Goal: Information Seeking & Learning: Understand process/instructions

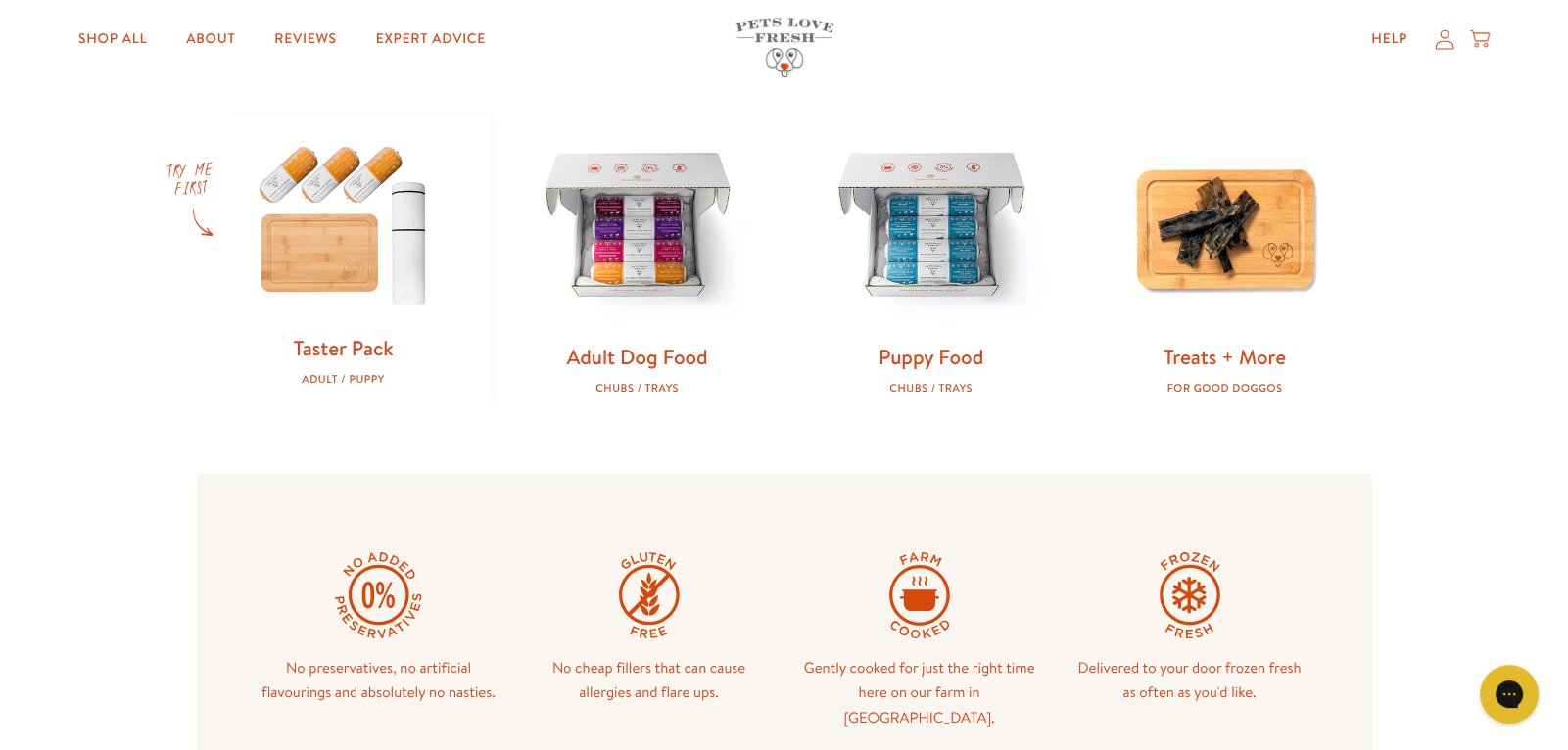
scroll to position [781, 0]
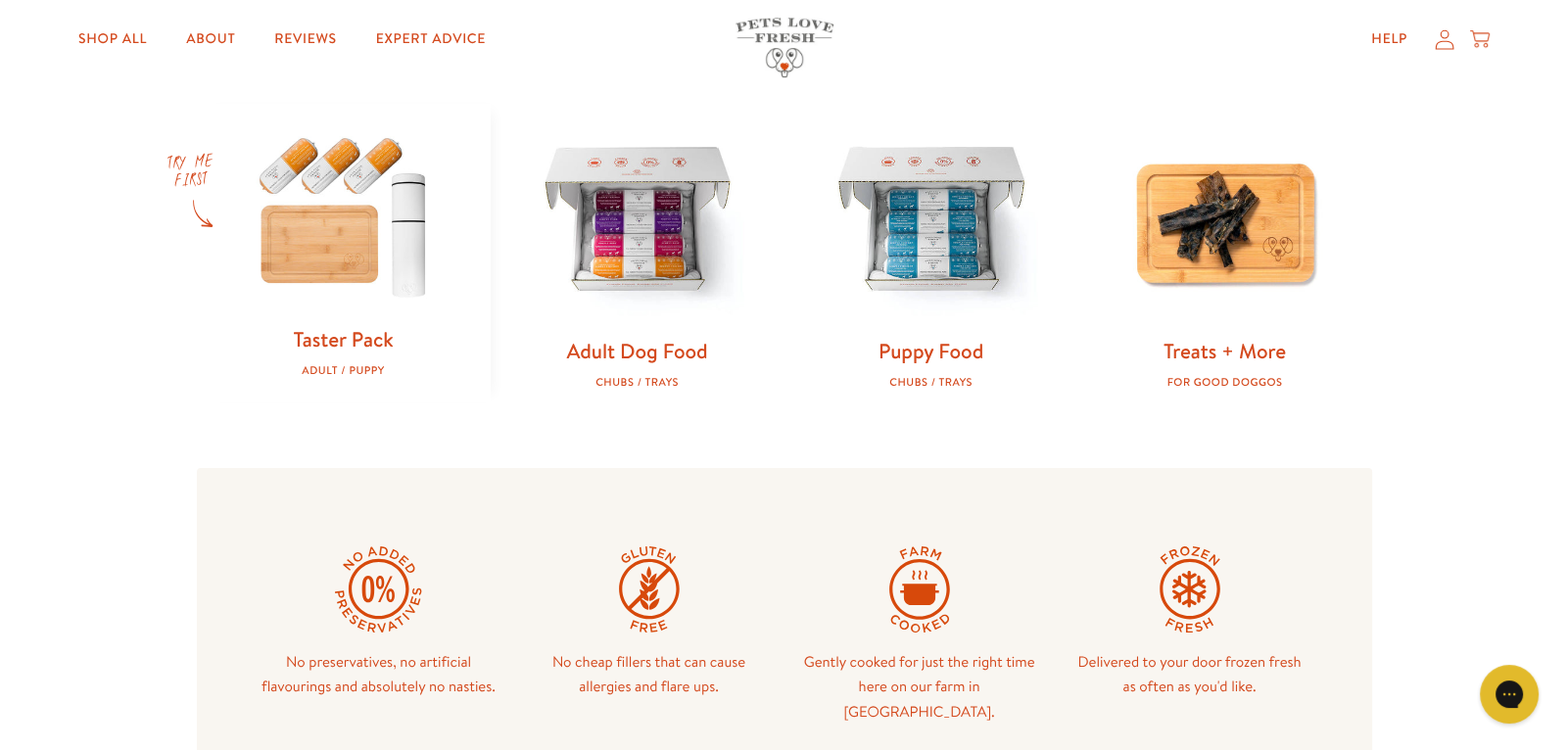
click at [330, 238] on img at bounding box center [344, 214] width 231 height 222
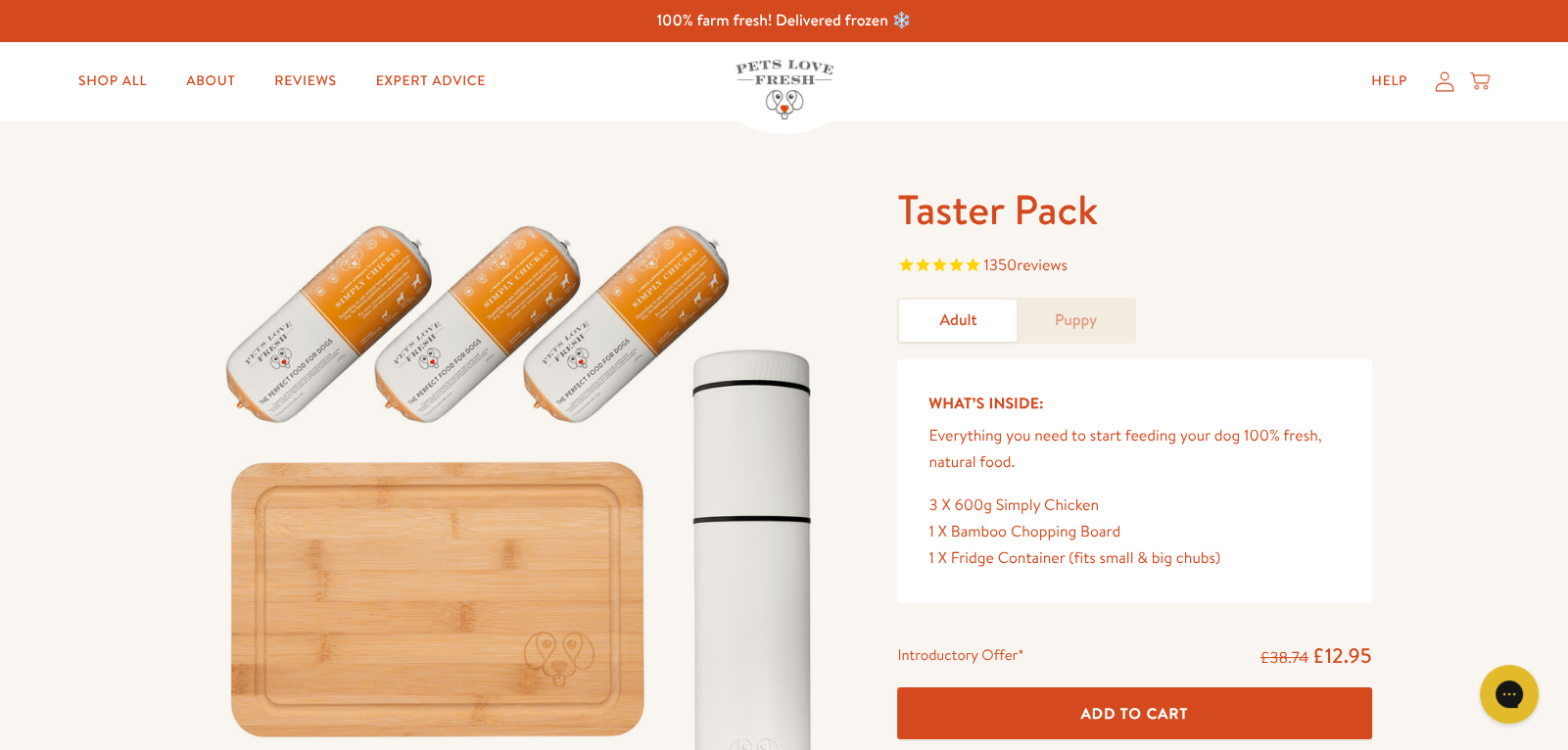
click at [944, 320] on link "Adult" at bounding box center [957, 320] width 118 height 42
click at [71, 87] on link "Shop All" at bounding box center [112, 81] width 100 height 39
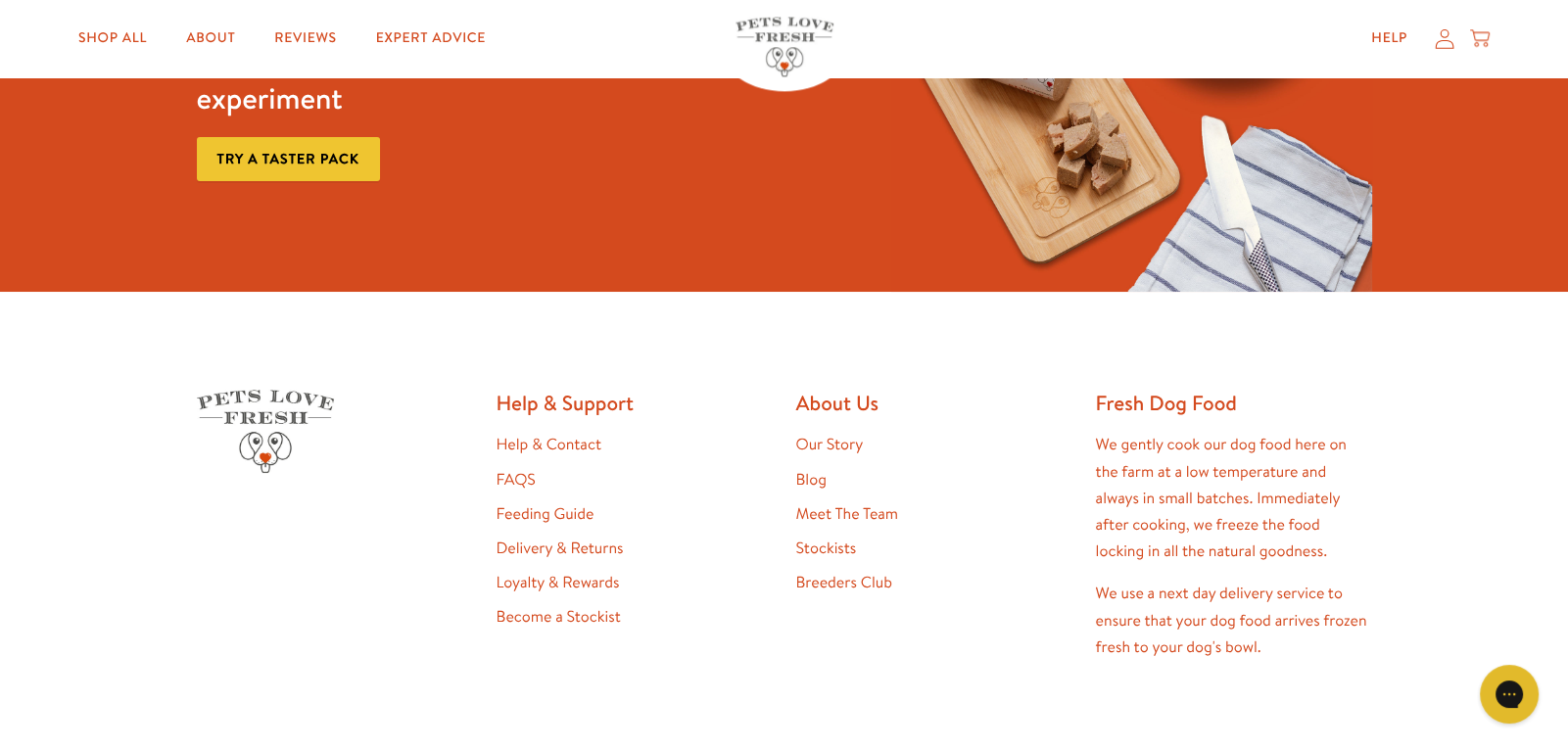
scroll to position [3197, 0]
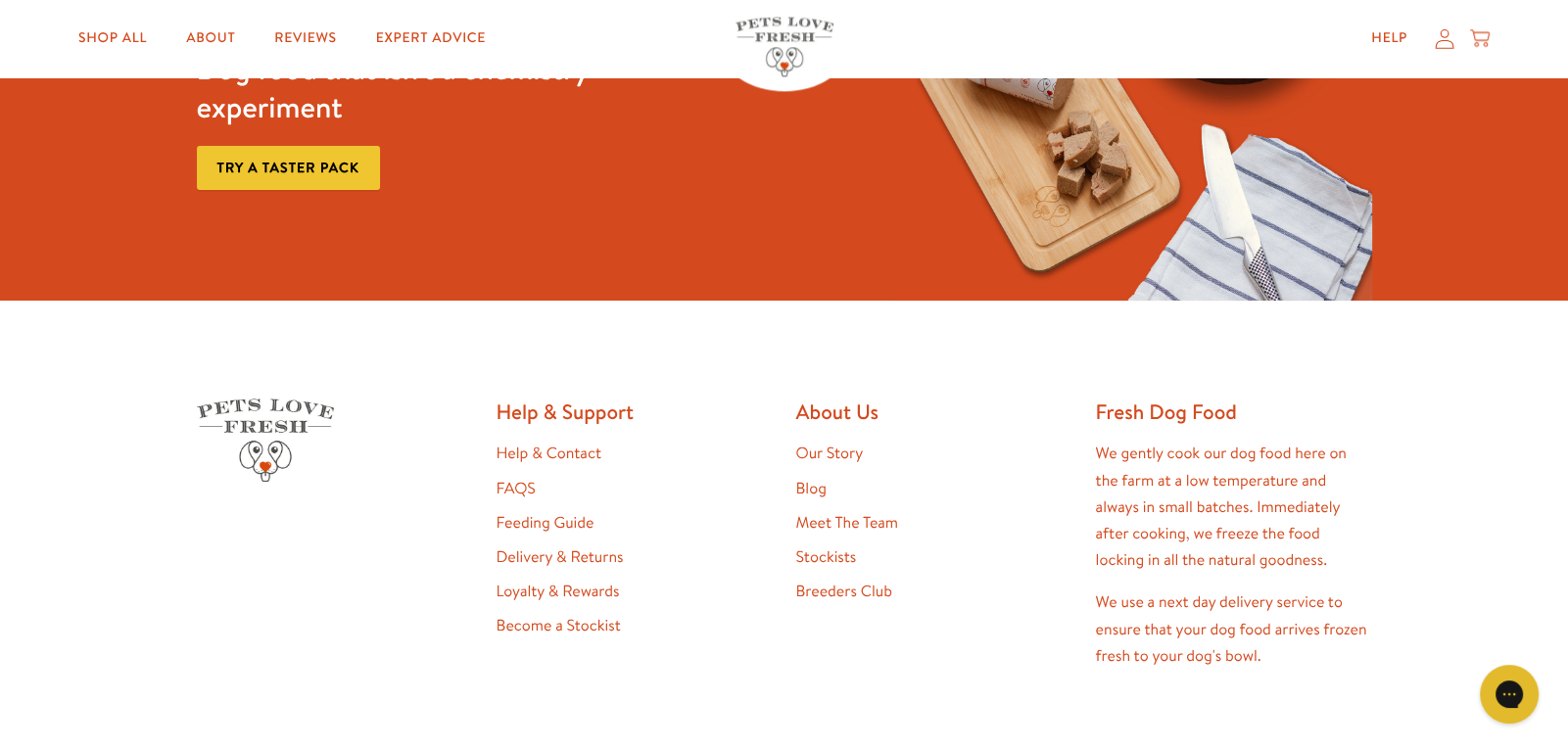
click at [548, 521] on link "Feeding Guide" at bounding box center [545, 523] width 98 height 22
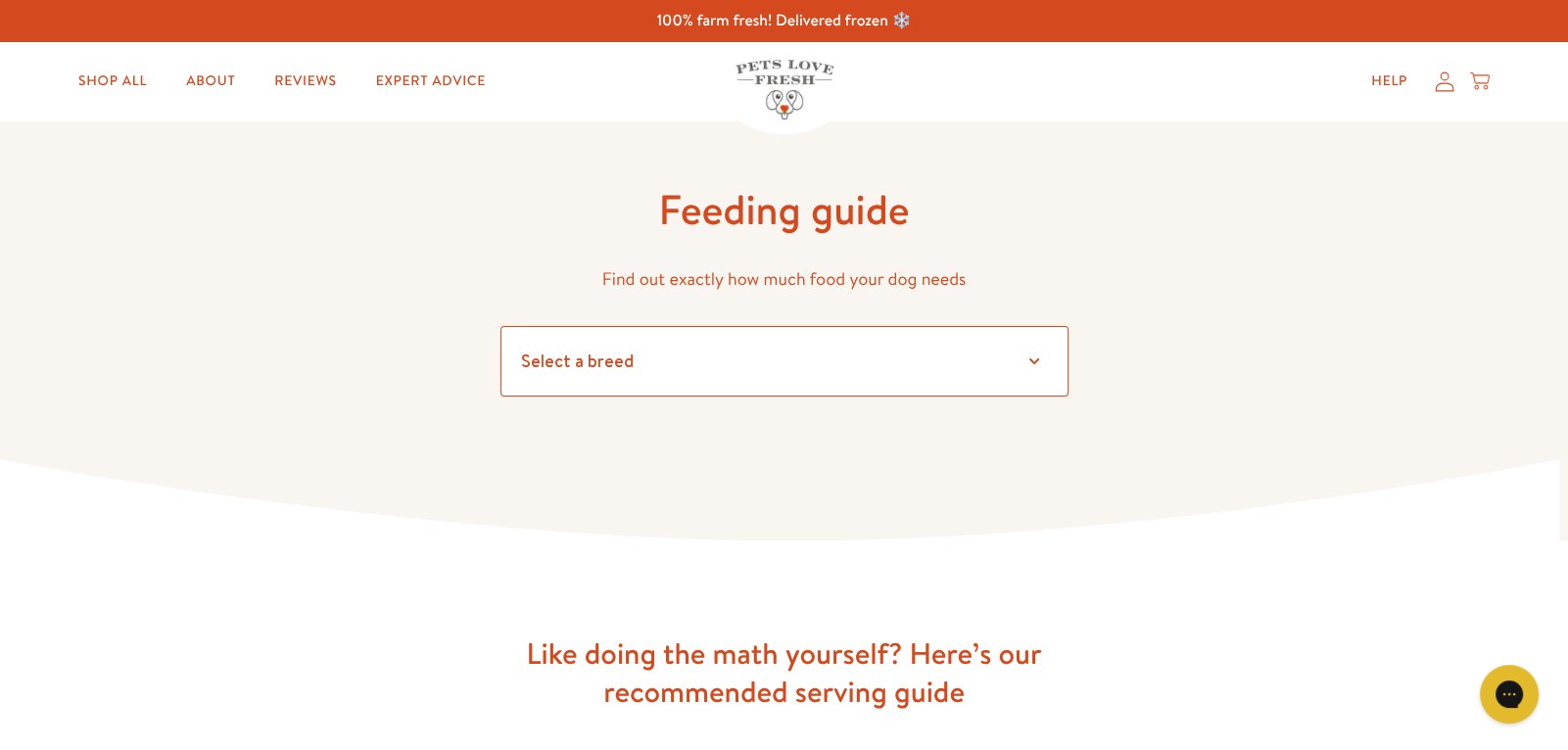
click at [555, 357] on select "Select a breed Affenpinscher Afghan hound Airedale terrier Akita Alaskan Malamu…" at bounding box center [784, 360] width 568 height 70
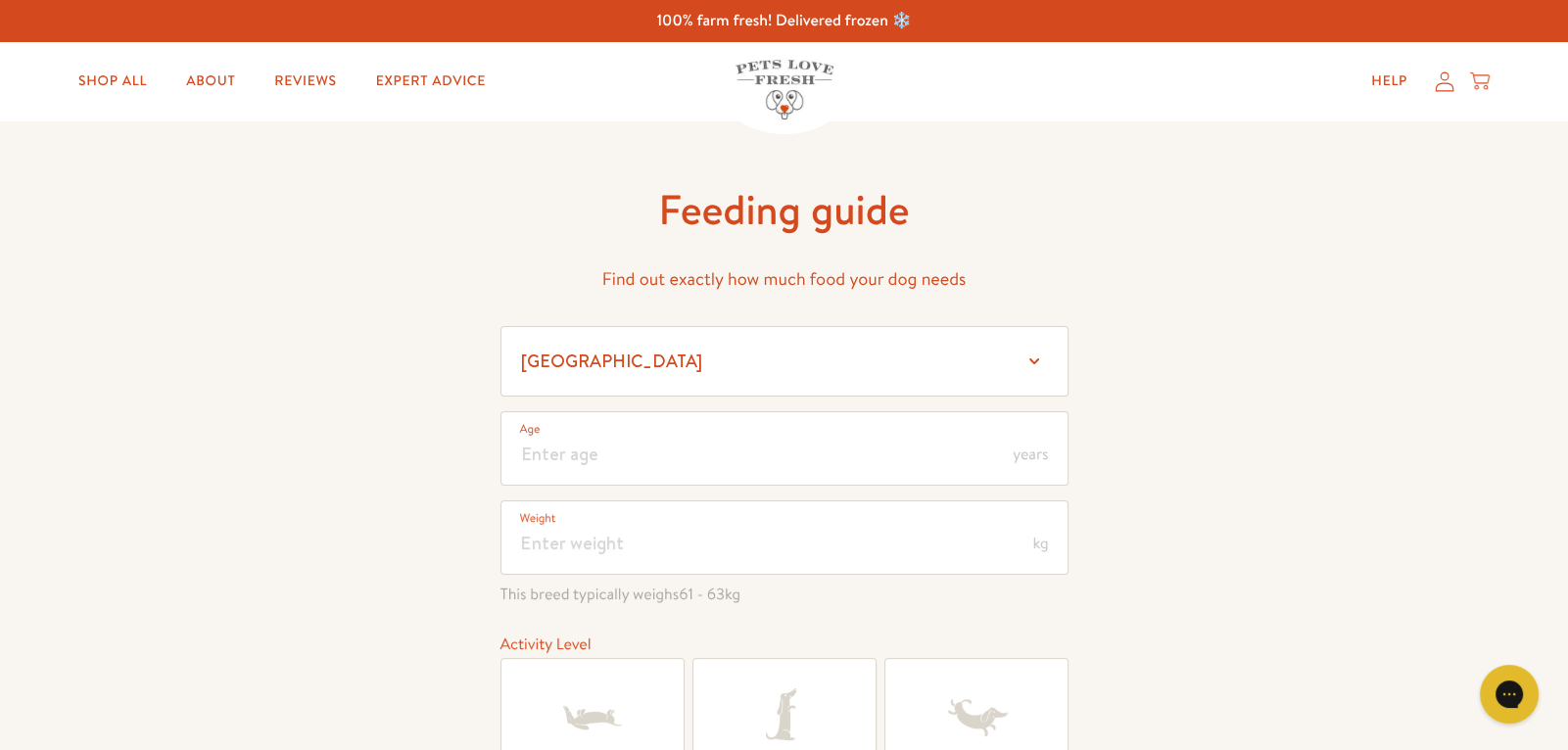
click at [432, 319] on div "Feeding guide Find out exactly how much food your dog needs Select a breed Affe…" at bounding box center [784, 563] width 1568 height 887
click at [643, 349] on select "Select a breed Affenpinscher Afghan hound Airedale terrier Akita Alaskan Malamu…" at bounding box center [784, 360] width 568 height 70
click at [501, 326] on select "Select a breed Affenpinscher Afghan hound Airedale terrier Akita Alaskan Malamu…" at bounding box center [784, 360] width 568 height 70
click at [613, 368] on select "Select a breed Affenpinscher Afghan hound Airedale terrier Akita Alaskan Malamu…" at bounding box center [784, 360] width 568 height 70
select select "10"
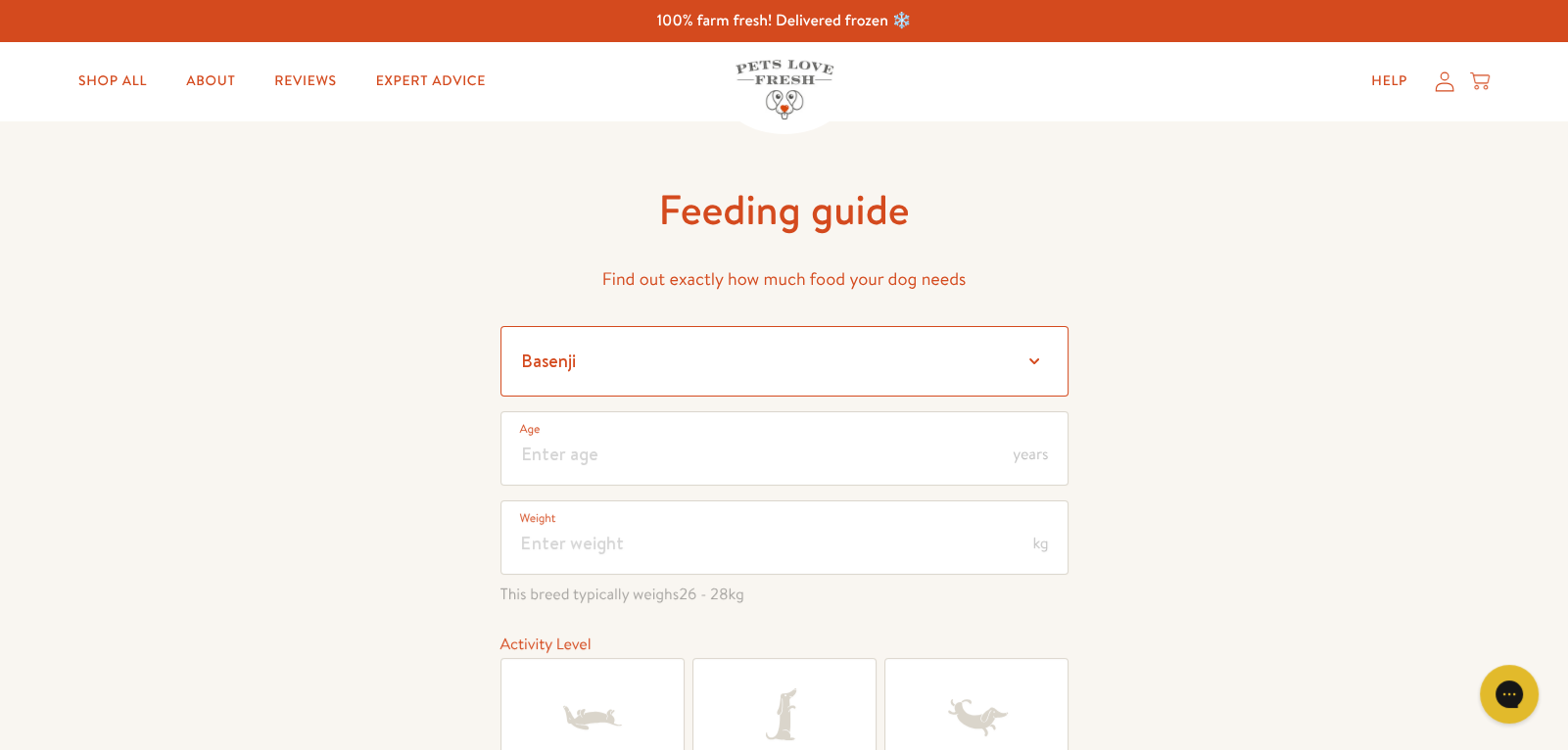
click at [501, 326] on select "Select a breed Affenpinscher Afghan hound Airedale terrier Akita Alaskan Malamu…" at bounding box center [784, 360] width 568 height 70
click at [594, 456] on input "number" at bounding box center [784, 448] width 568 height 74
type input "1"
type input "1e6"
type input "1"
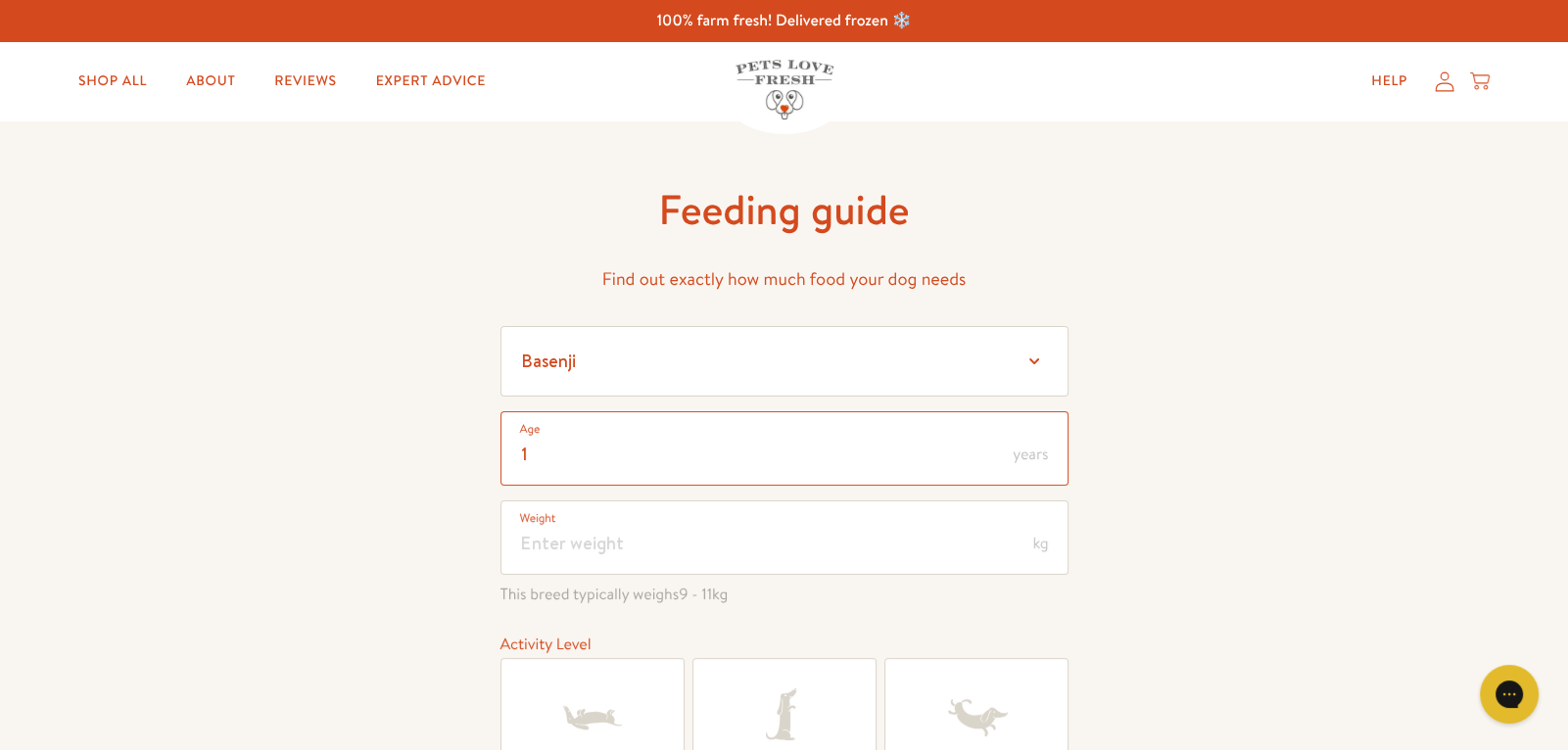
type input "1"
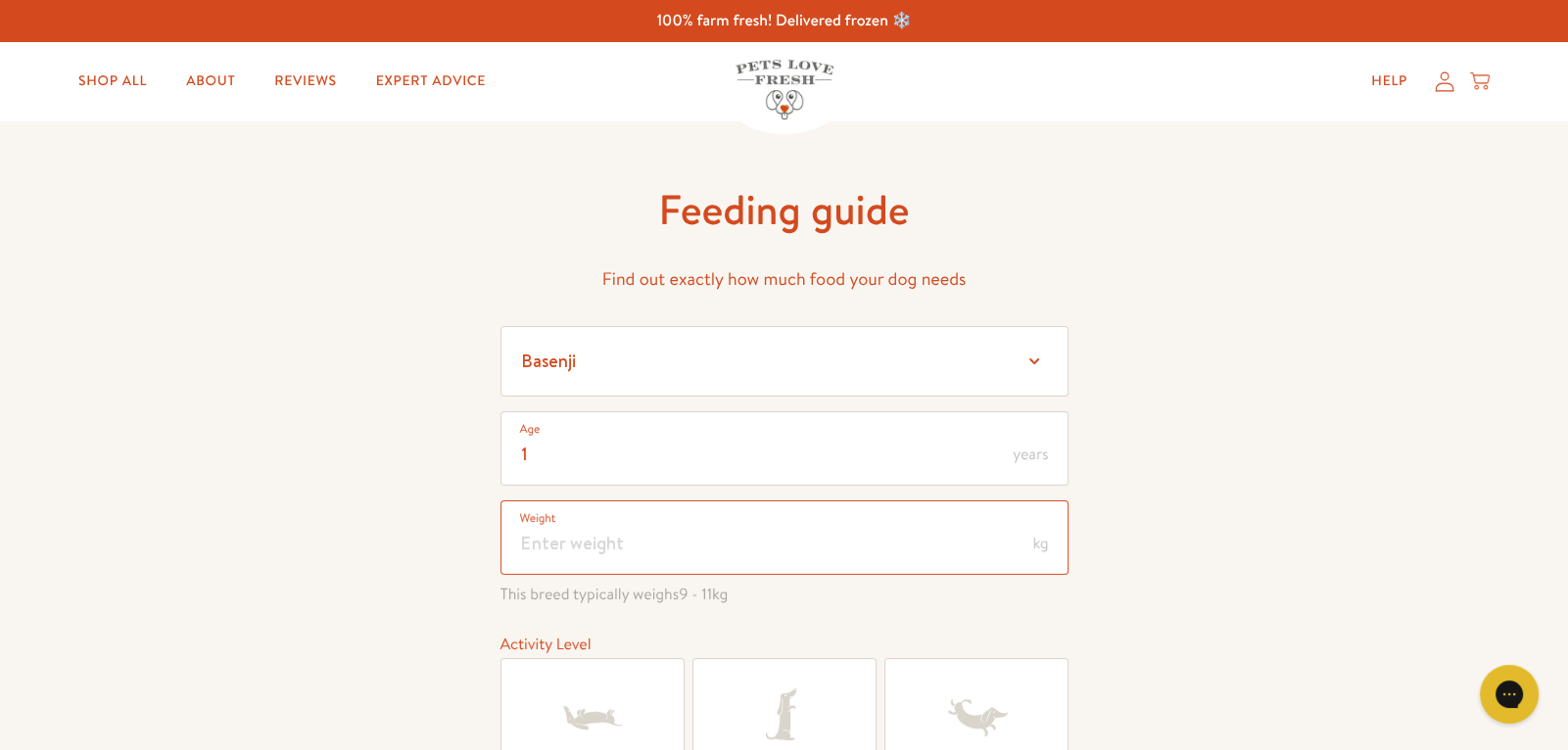
click at [562, 539] on input "number" at bounding box center [784, 537] width 568 height 74
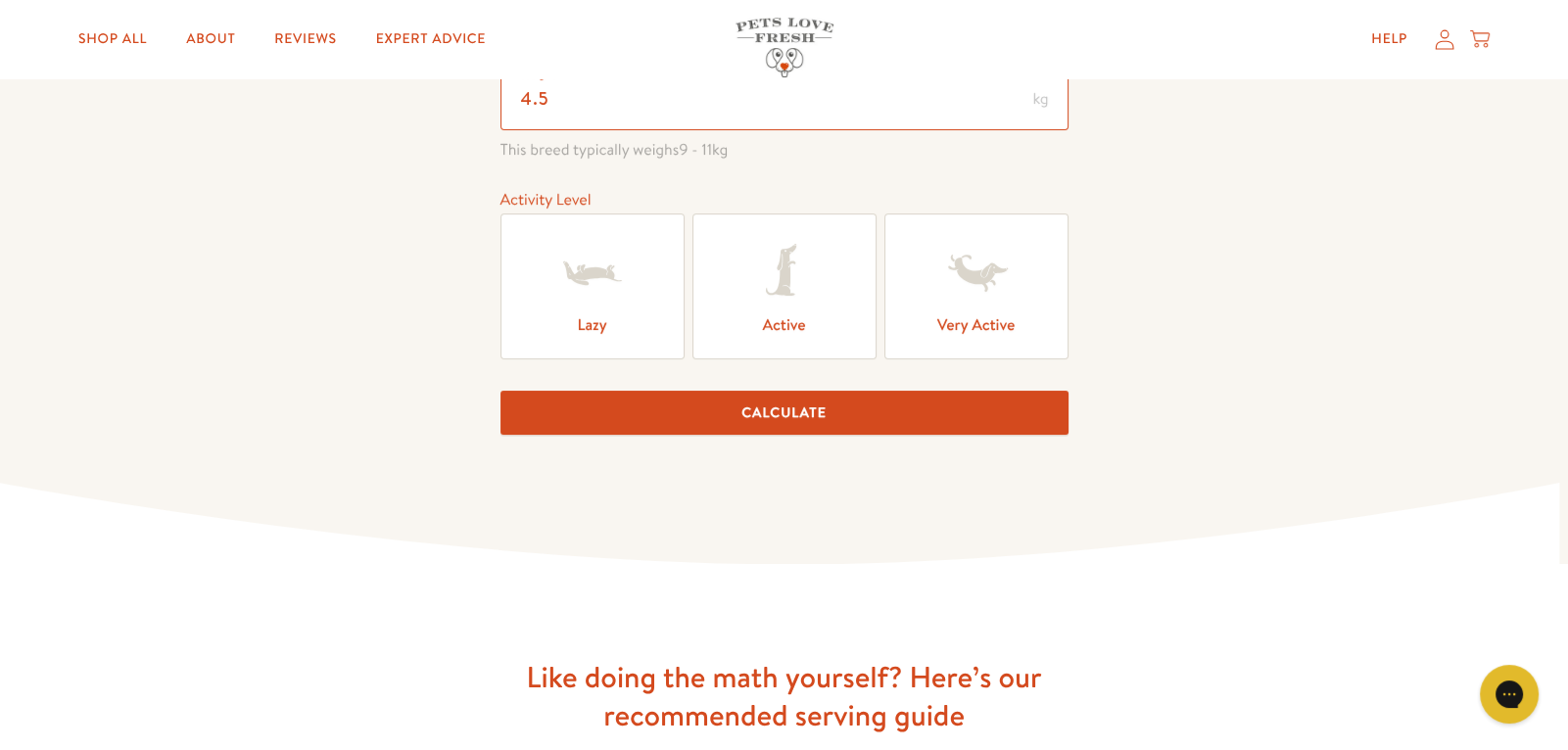
scroll to position [454, 0]
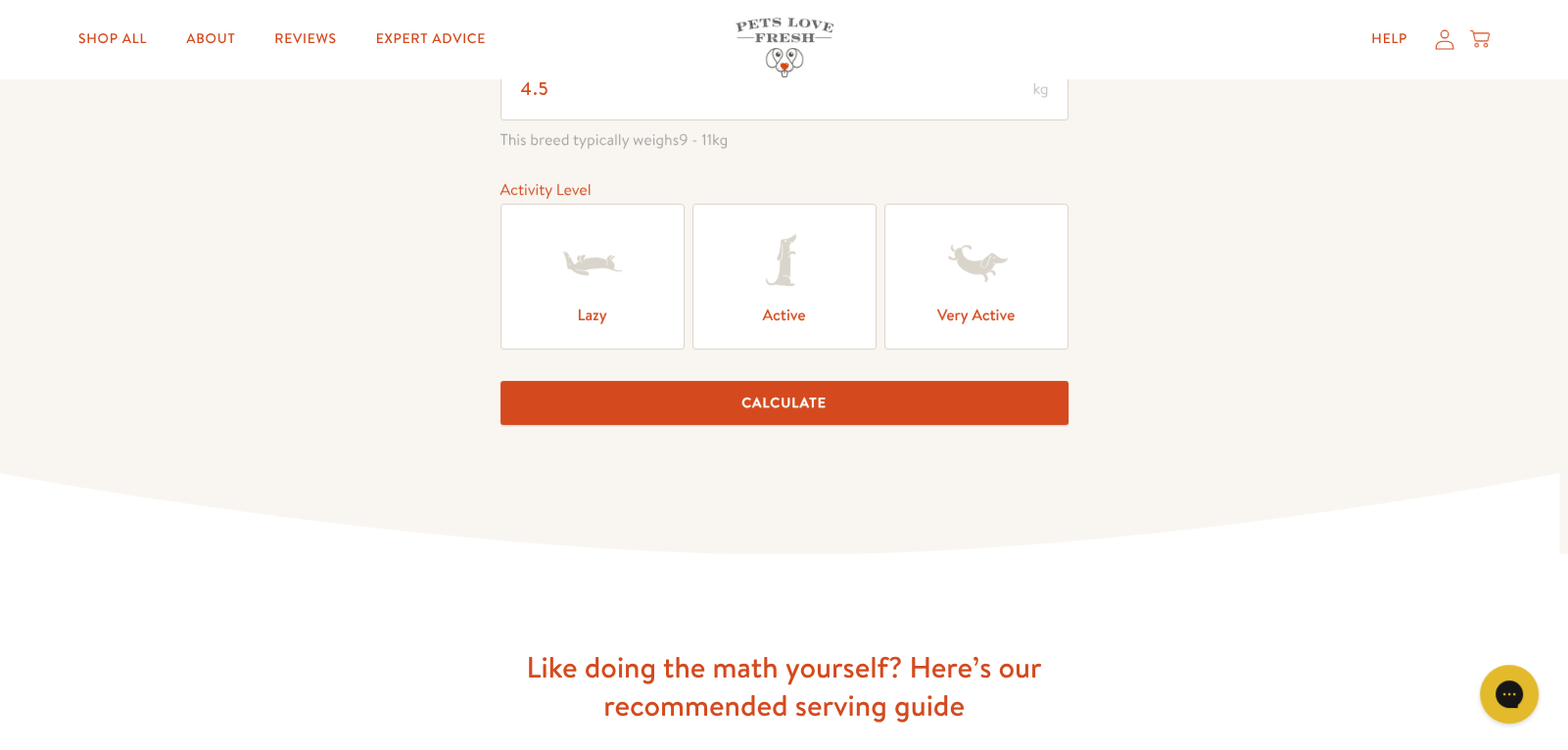
click at [768, 296] on icon at bounding box center [784, 262] width 78 height 78
click at [0, 0] on input "Active" at bounding box center [0, 0] width 0 height 0
click at [694, 397] on button "Calculate" at bounding box center [784, 403] width 568 height 44
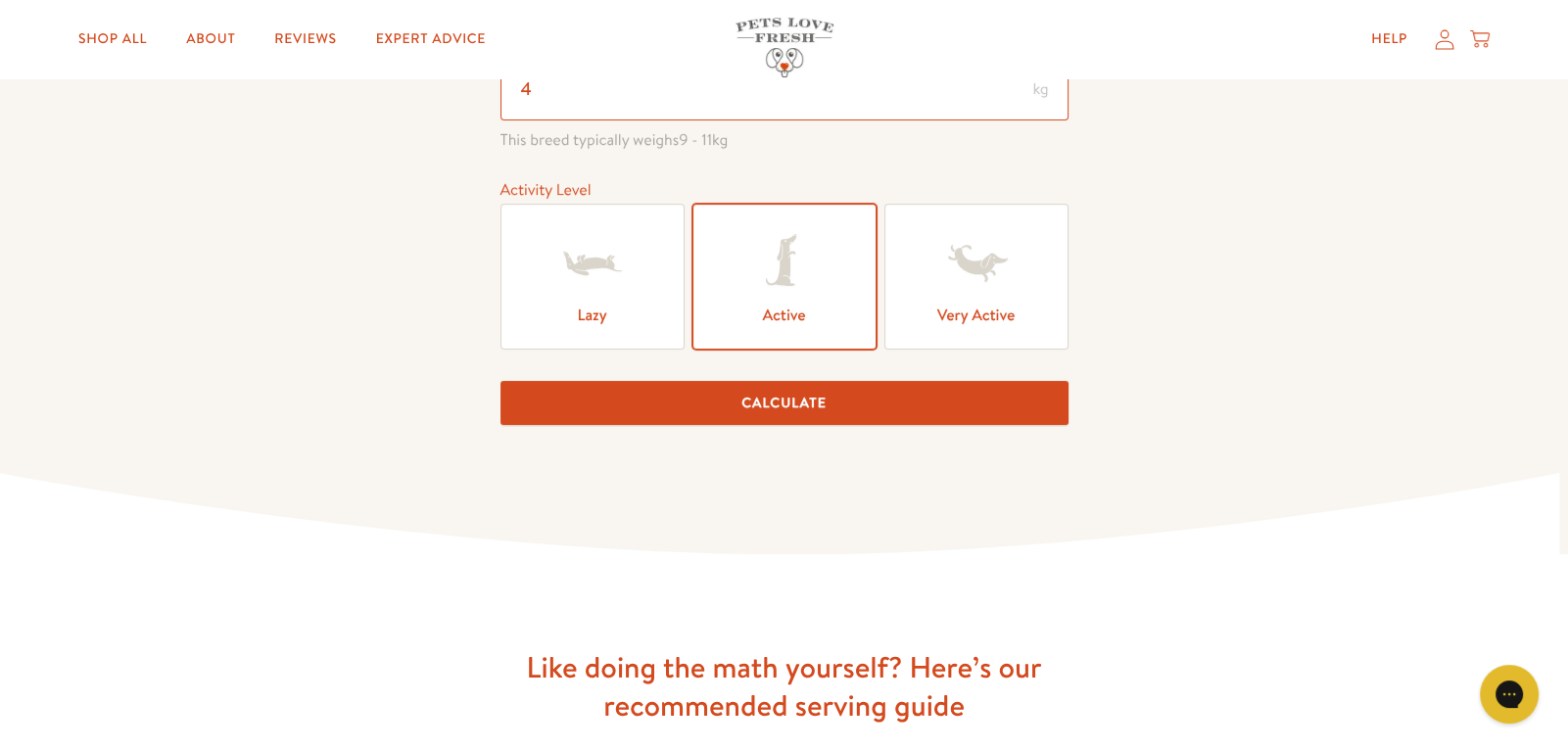
type input "4"
click at [639, 386] on button "Calculate" at bounding box center [784, 403] width 568 height 44
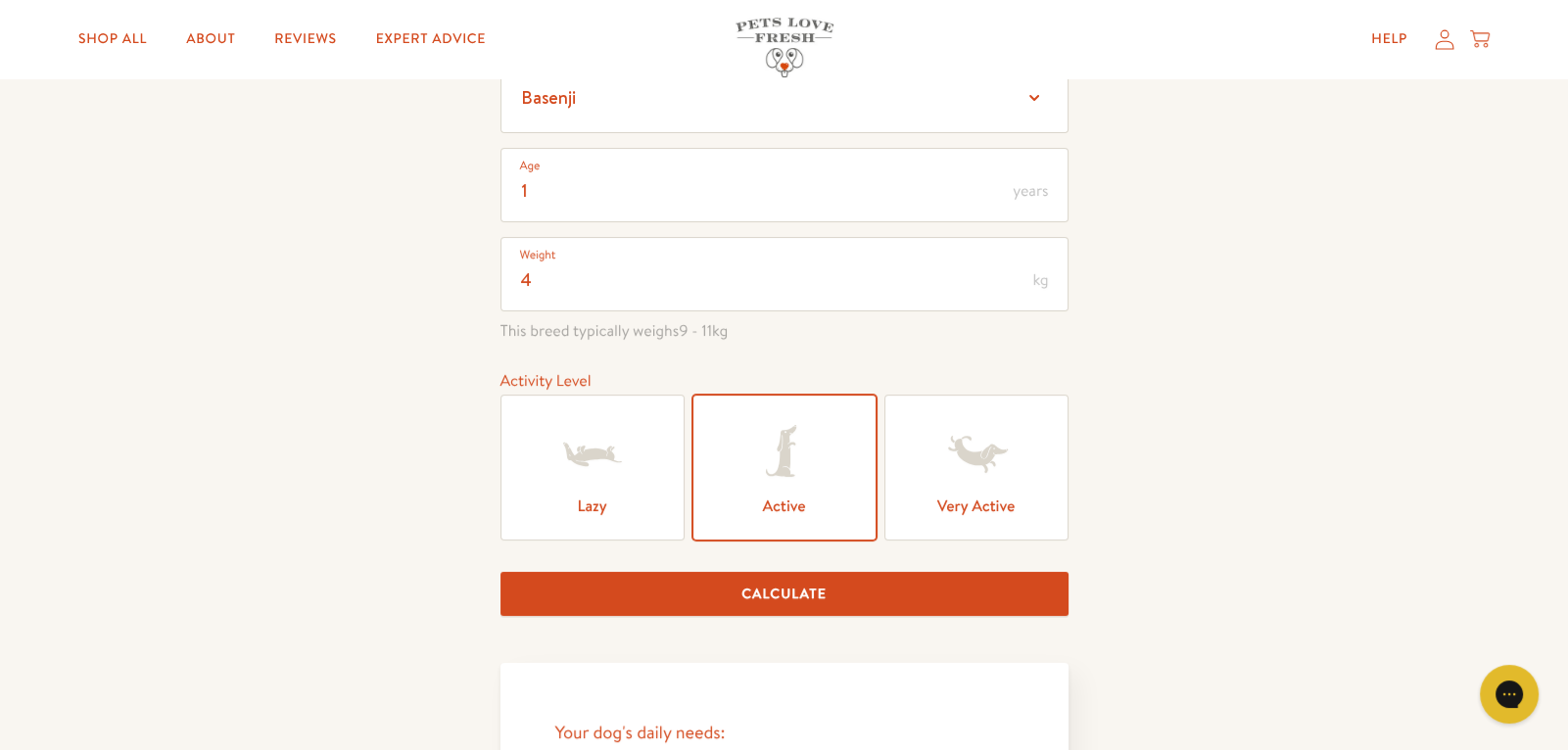
scroll to position [239, 0]
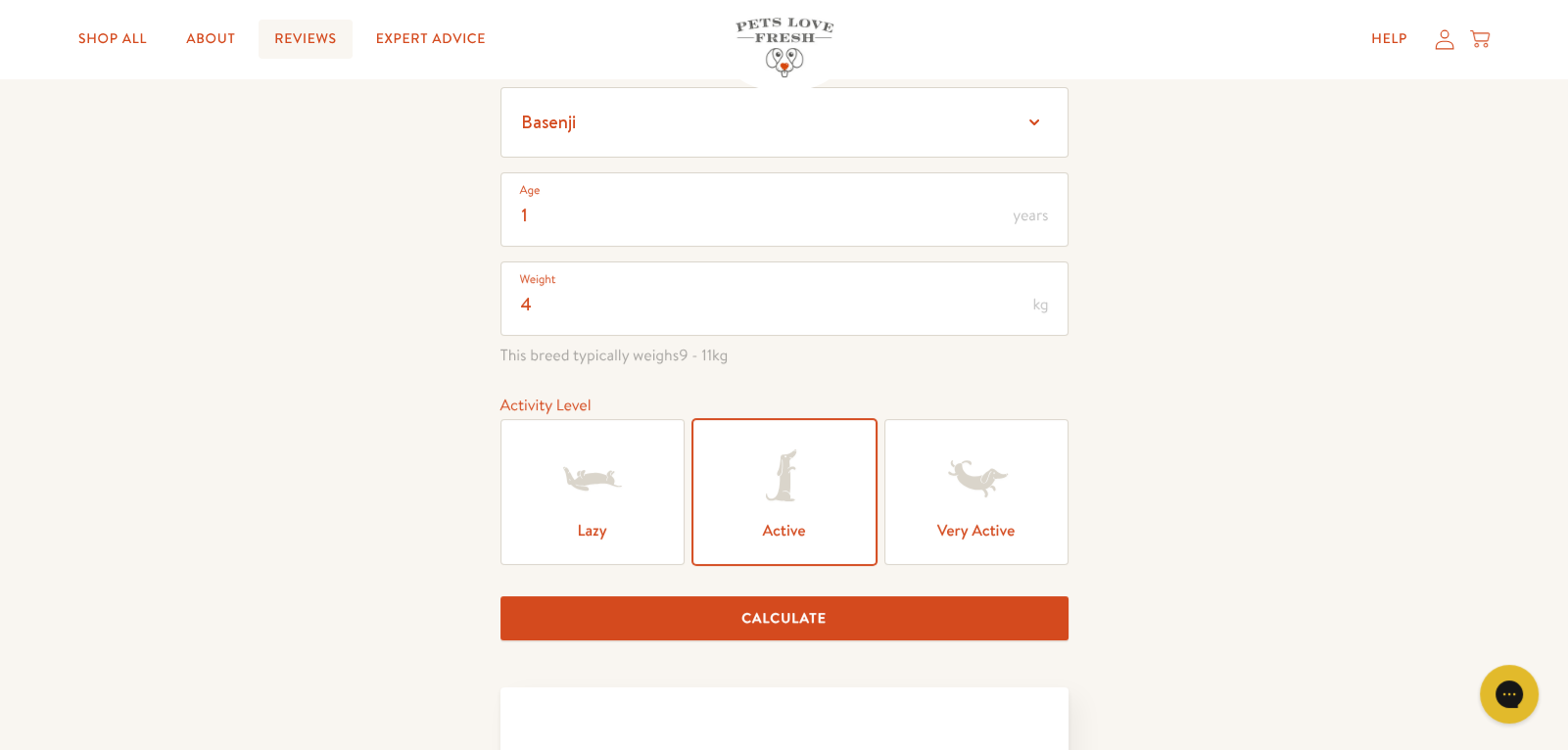
click at [323, 47] on link "Reviews" at bounding box center [305, 39] width 93 height 39
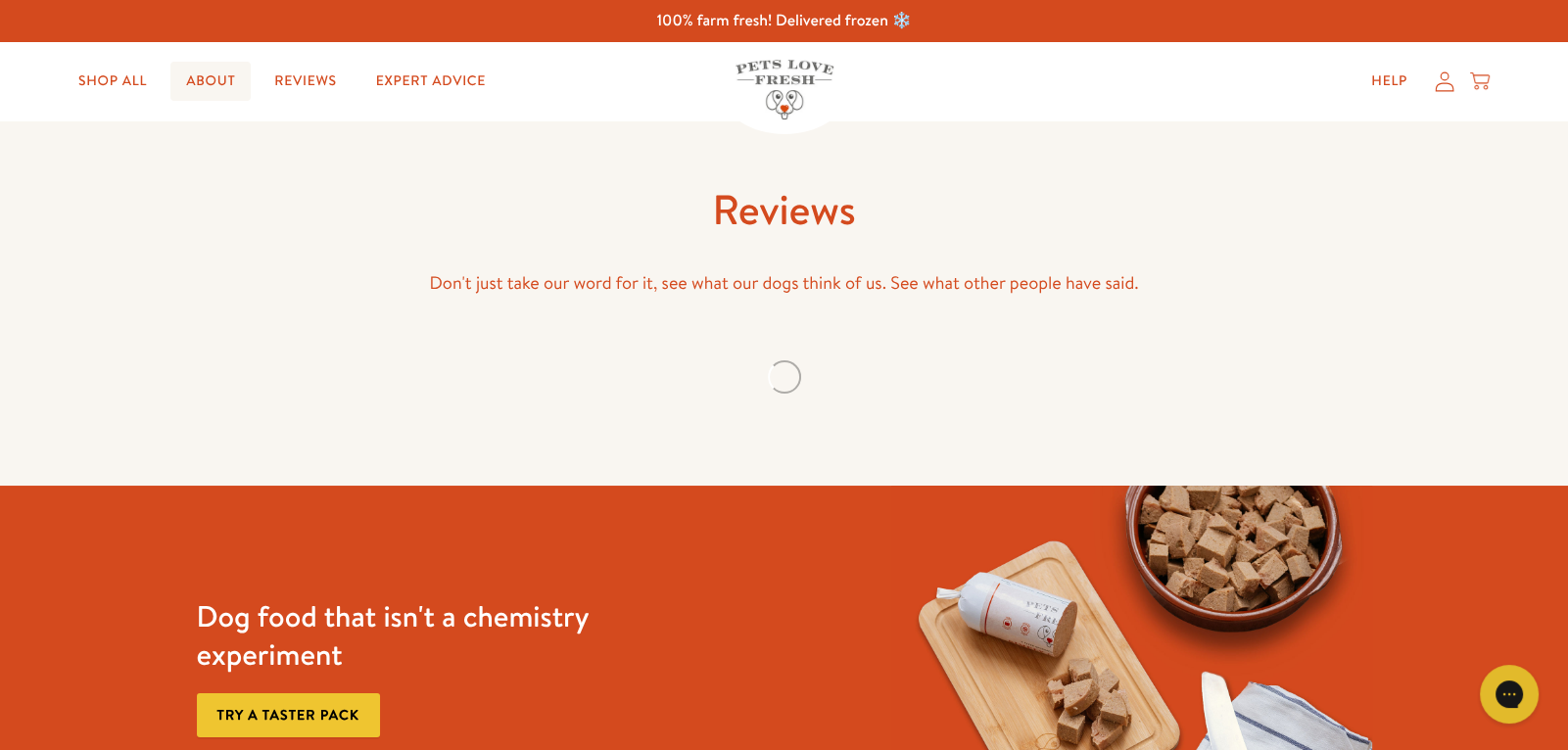
click at [204, 84] on link "About" at bounding box center [210, 81] width 80 height 39
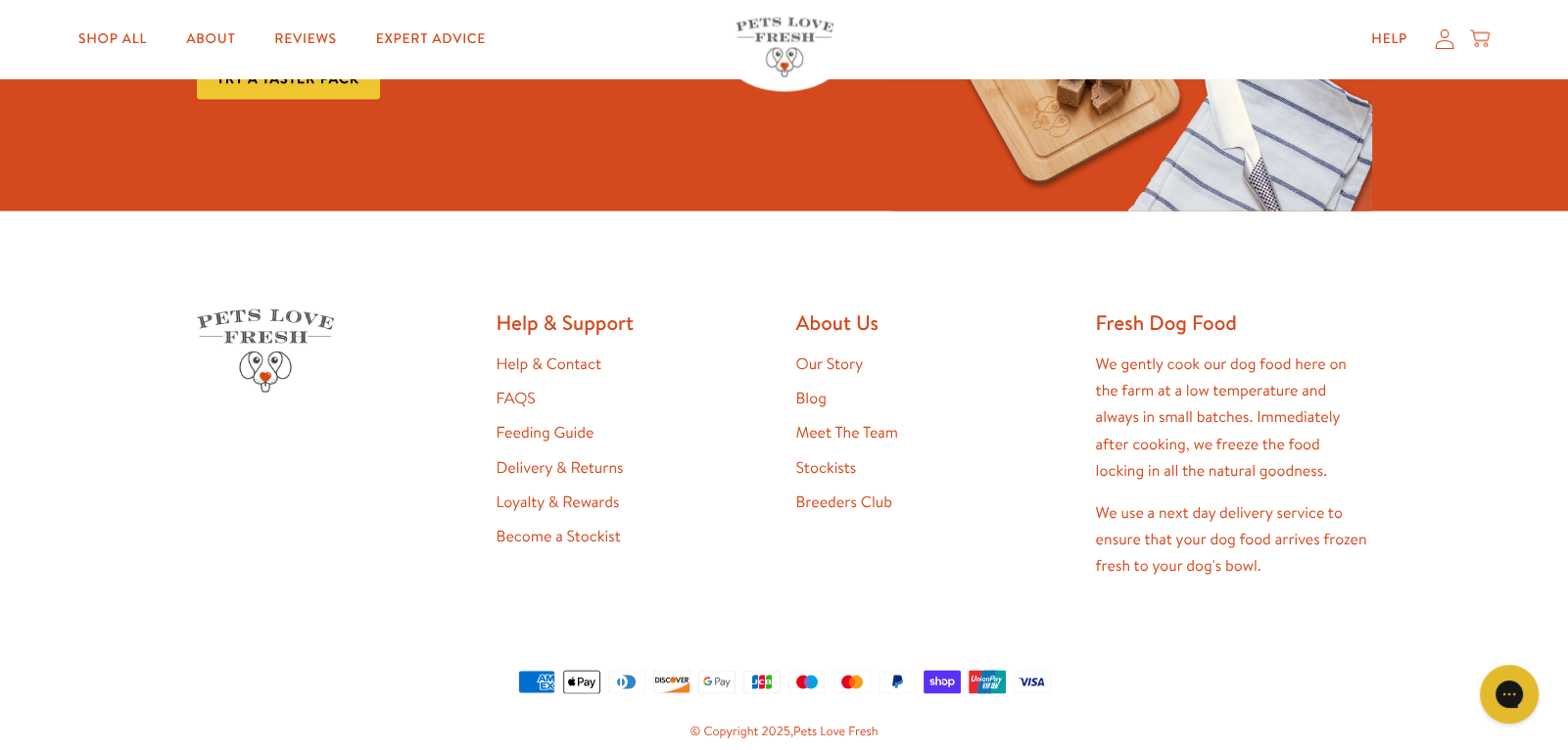
scroll to position [5167, 0]
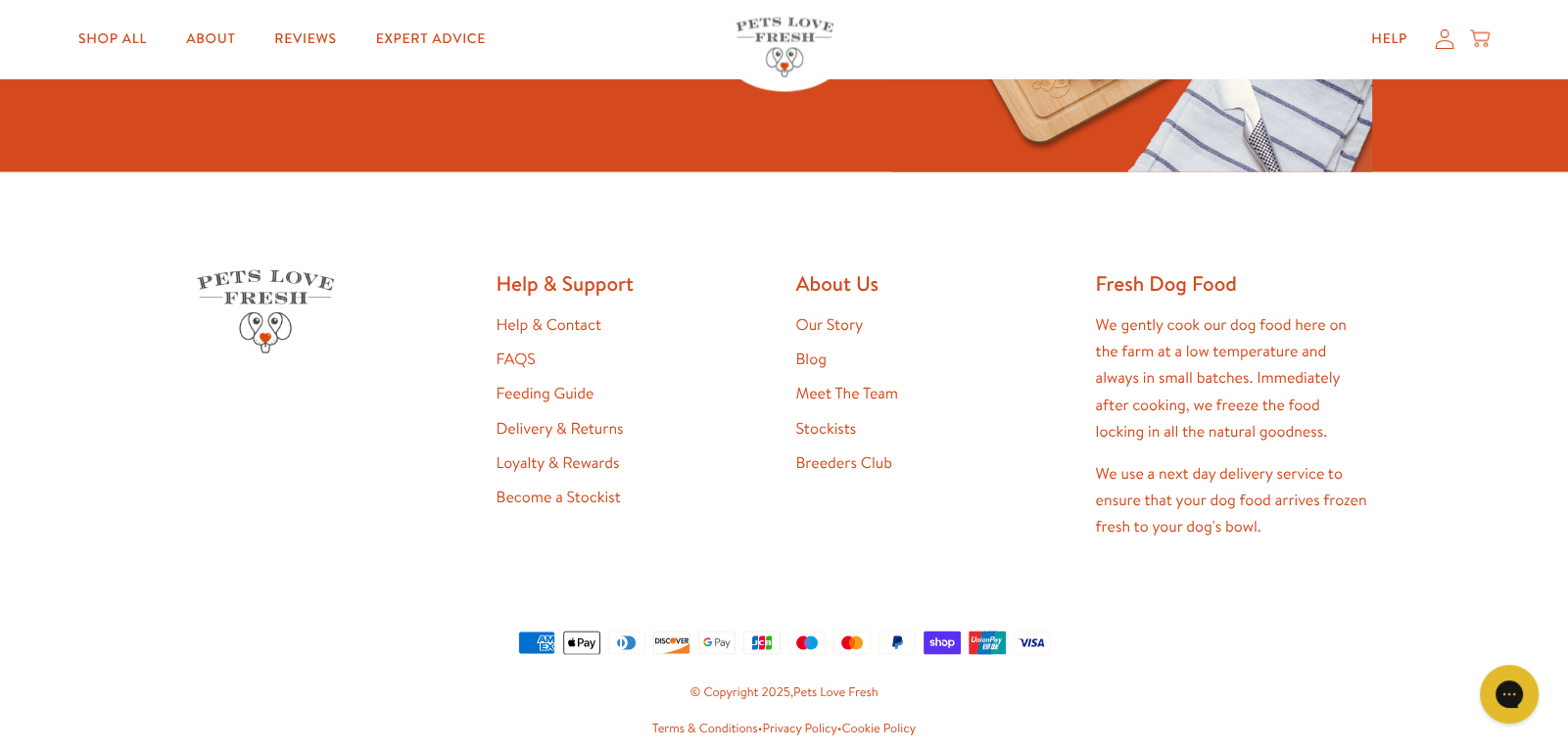
click at [800, 433] on link "Stockists" at bounding box center [825, 428] width 60 height 22
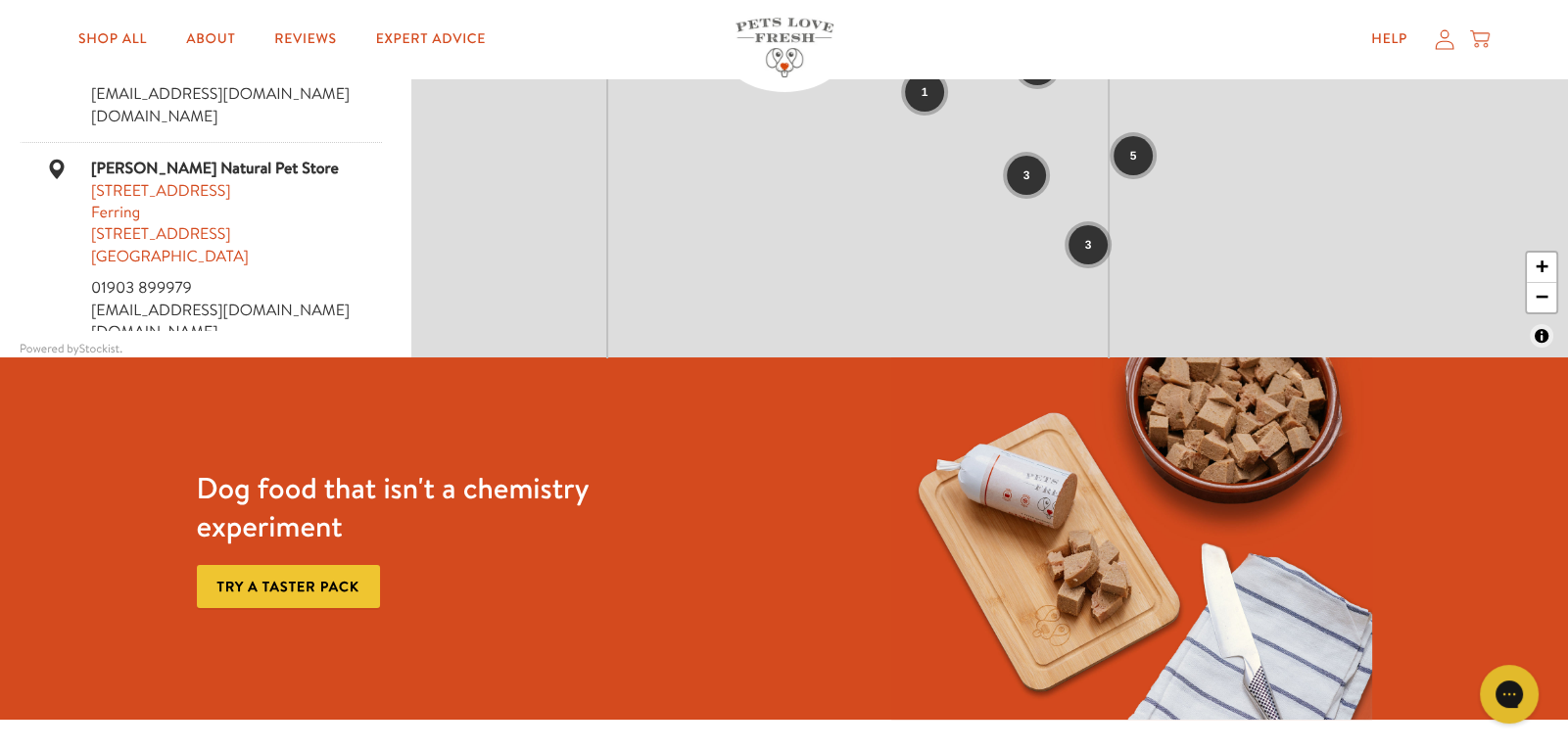
scroll to position [391, 0]
click at [298, 37] on link "Reviews" at bounding box center [305, 39] width 93 height 39
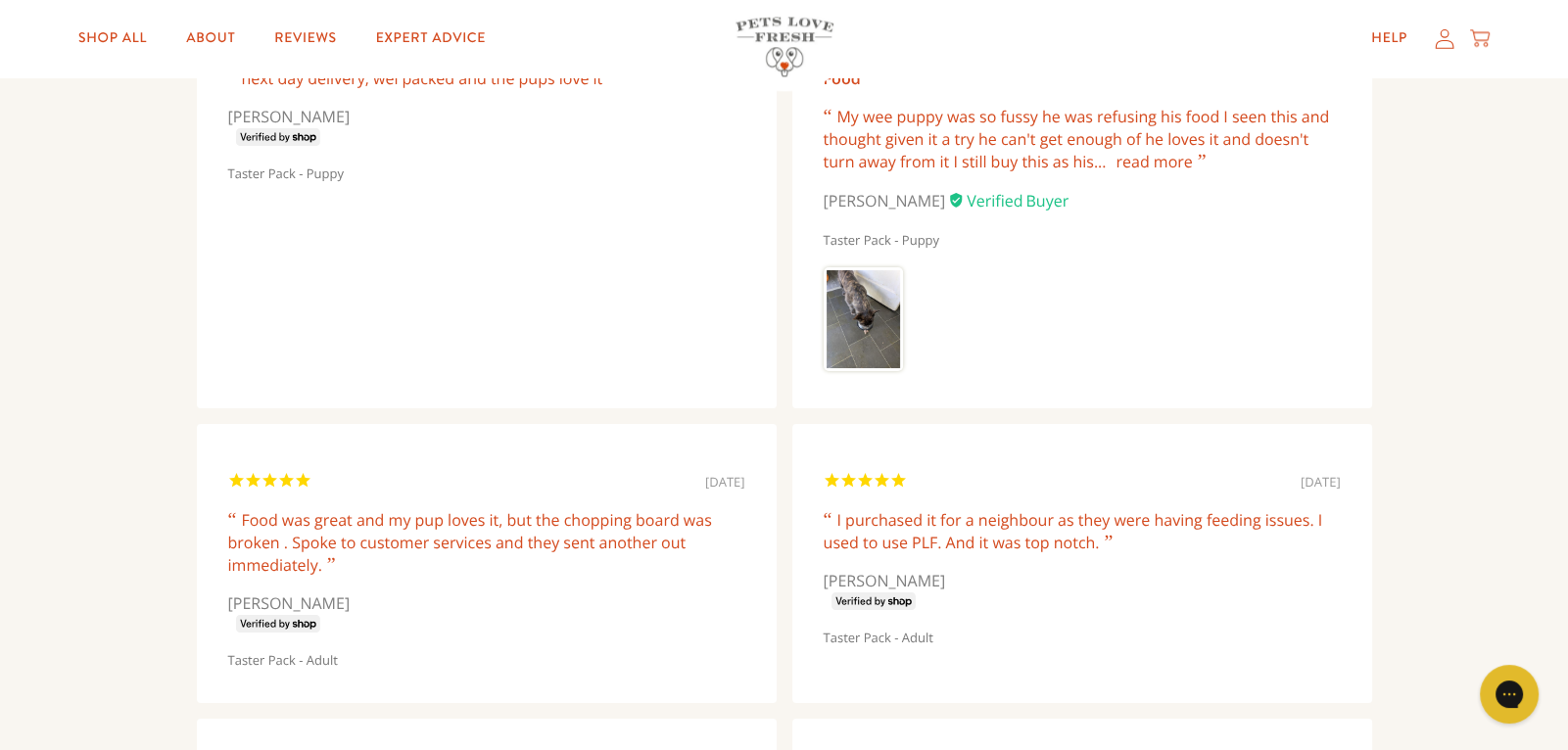
scroll to position [3052, 0]
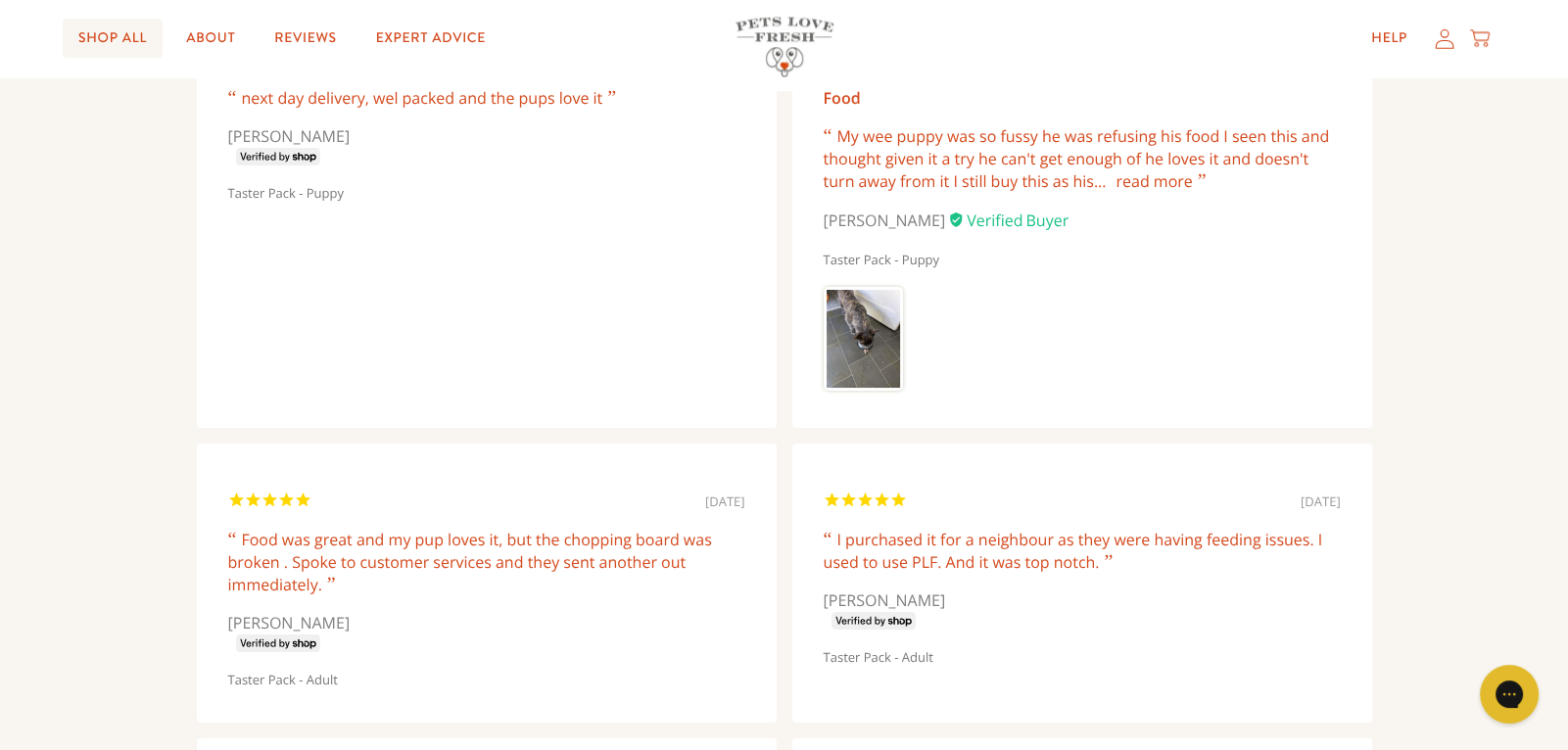
click at [104, 35] on link "Shop All" at bounding box center [112, 39] width 100 height 39
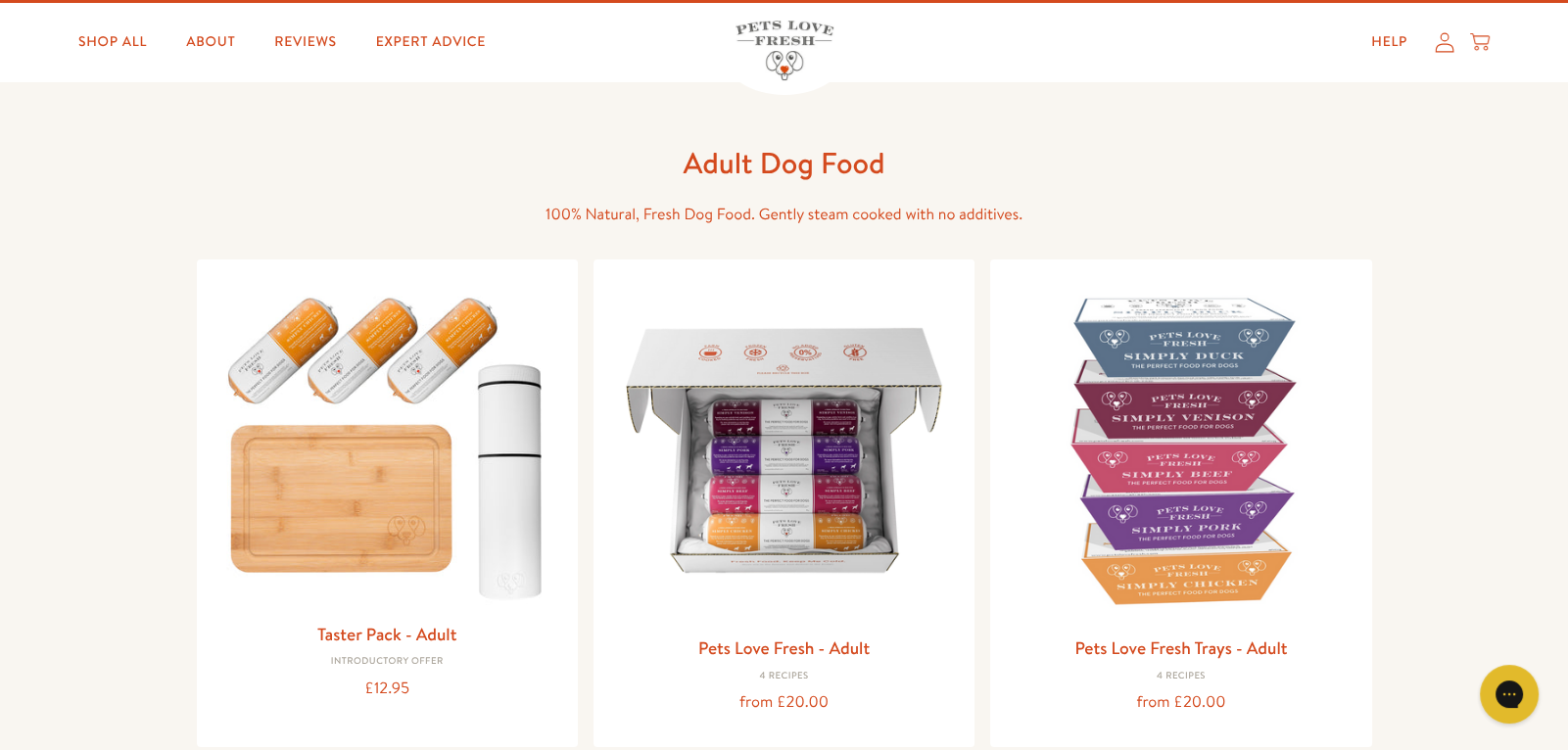
scroll to position [78, 0]
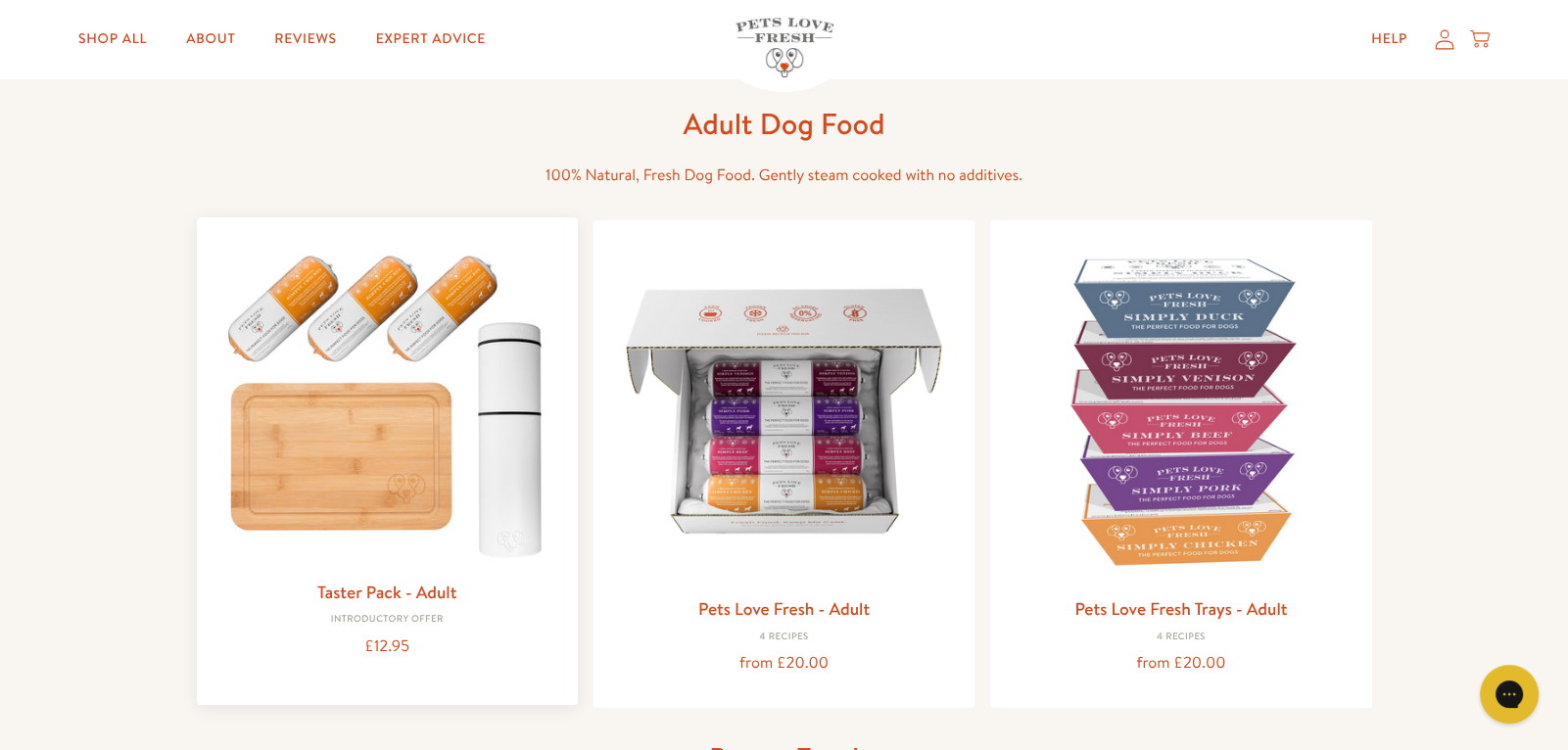
click at [317, 435] on img at bounding box center [387, 401] width 350 height 336
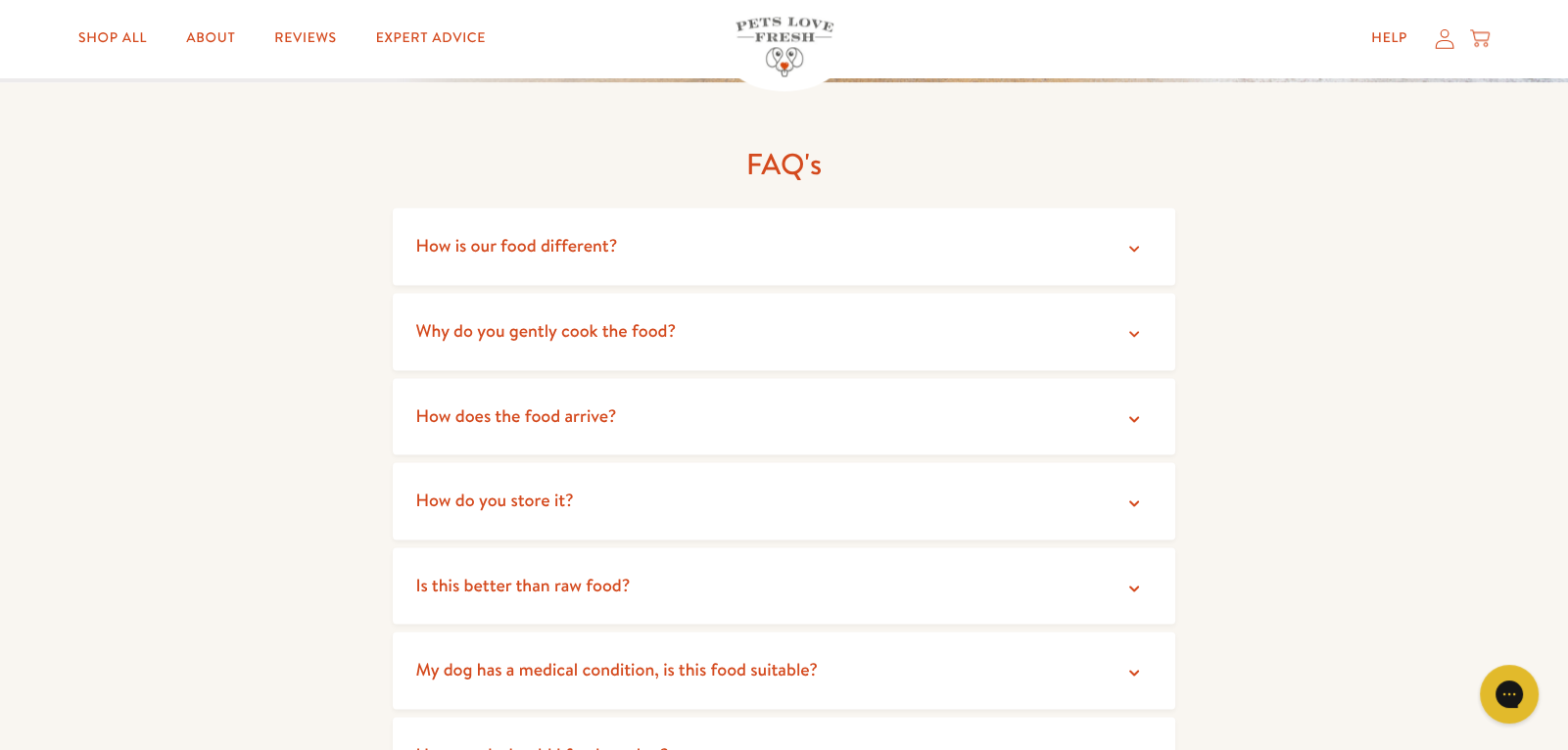
scroll to position [3562, 0]
click at [1135, 237] on icon at bounding box center [1134, 247] width 20 height 20
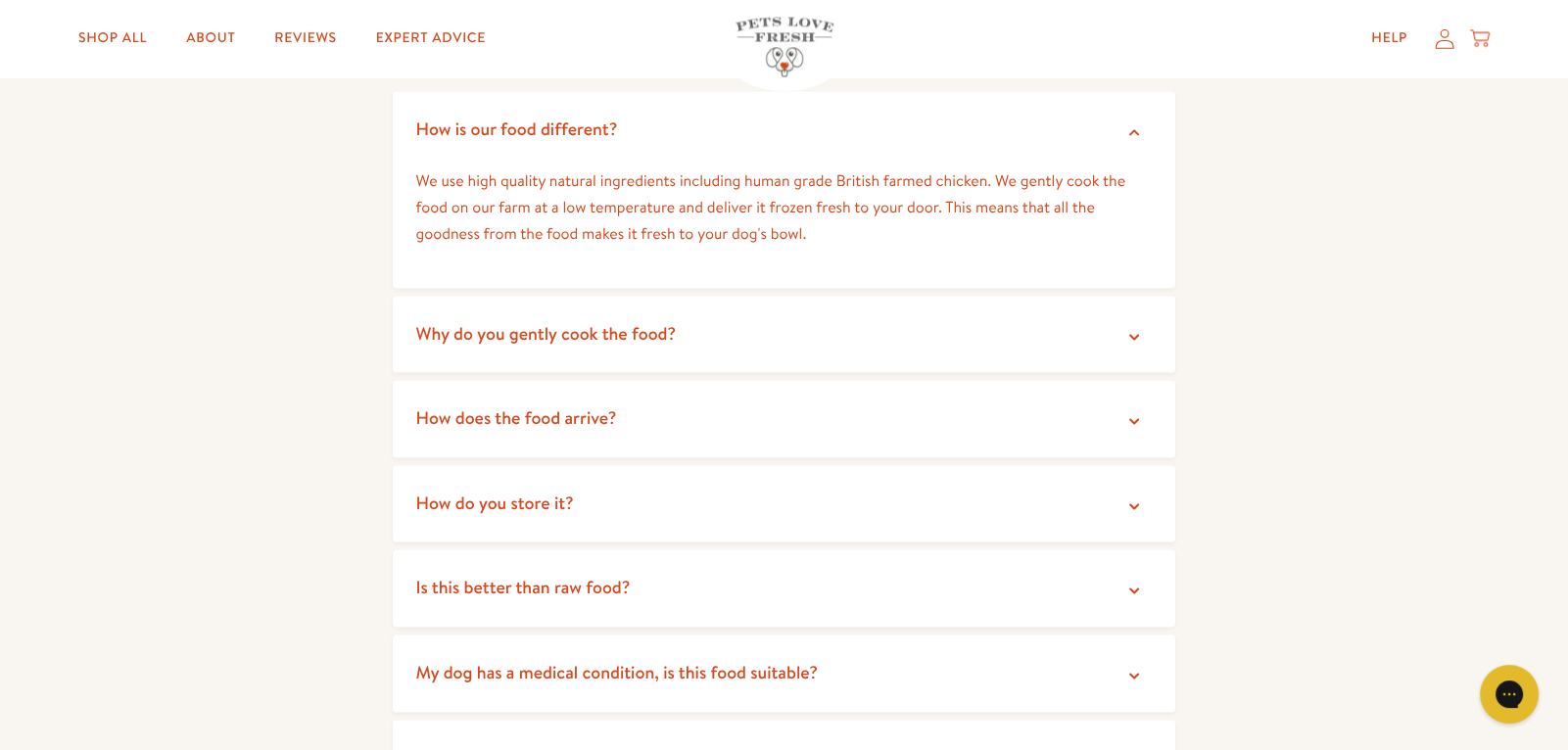
scroll to position [3679, 0]
click at [1133, 331] on icon at bounding box center [1134, 334] width 10 height 6
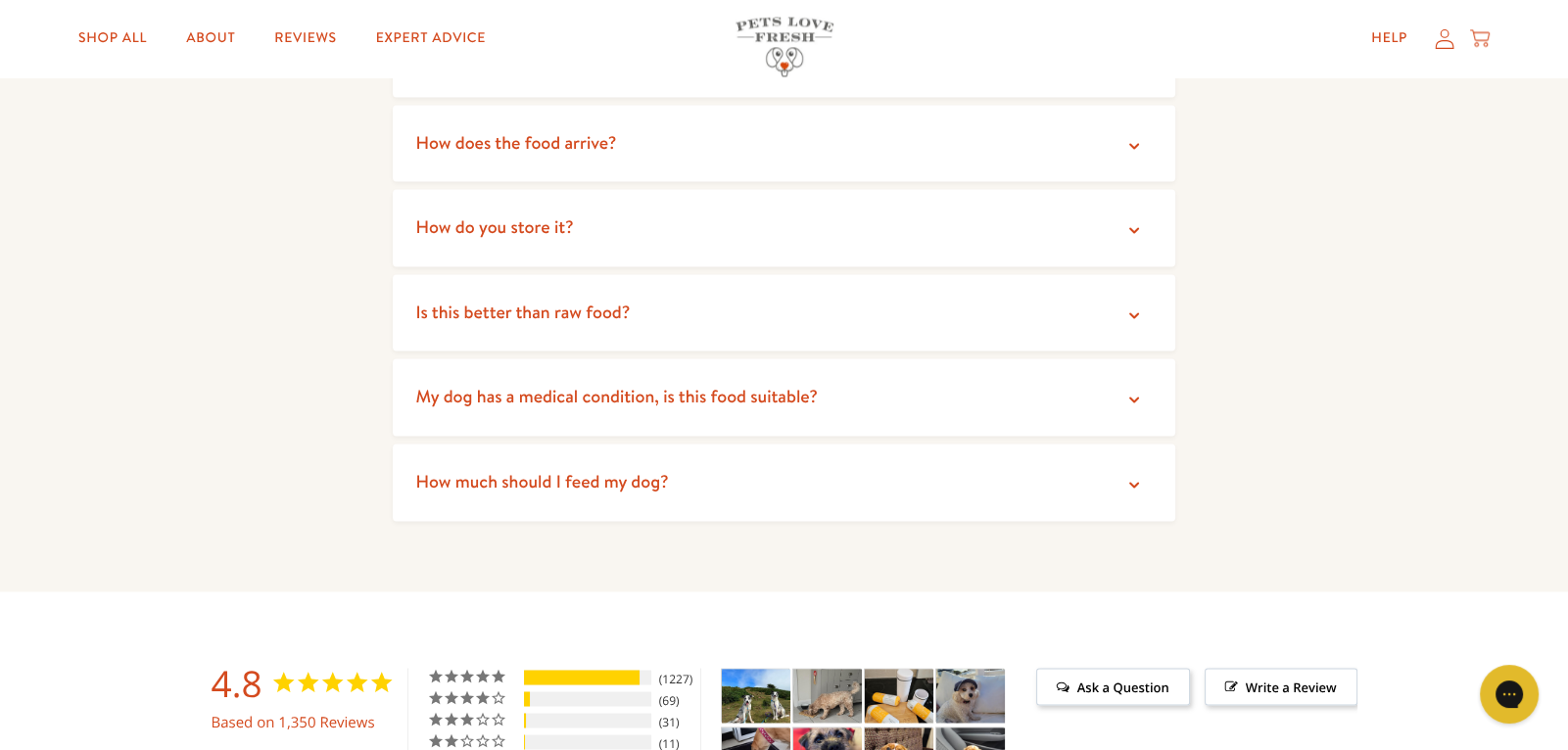
scroll to position [4071, 0]
click at [1138, 135] on icon at bounding box center [1134, 145] width 20 height 20
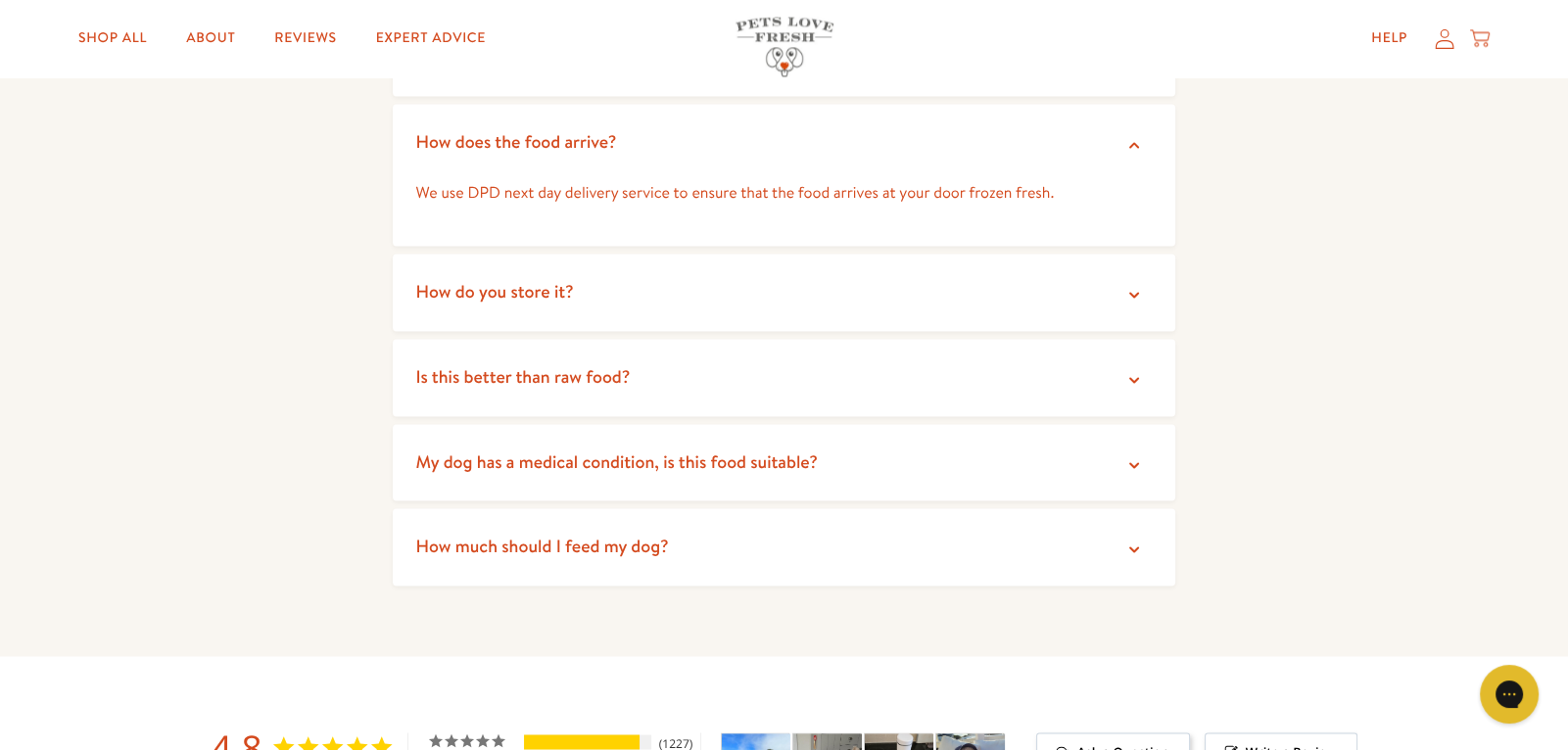
click at [1133, 292] on icon at bounding box center [1134, 295] width 10 height 6
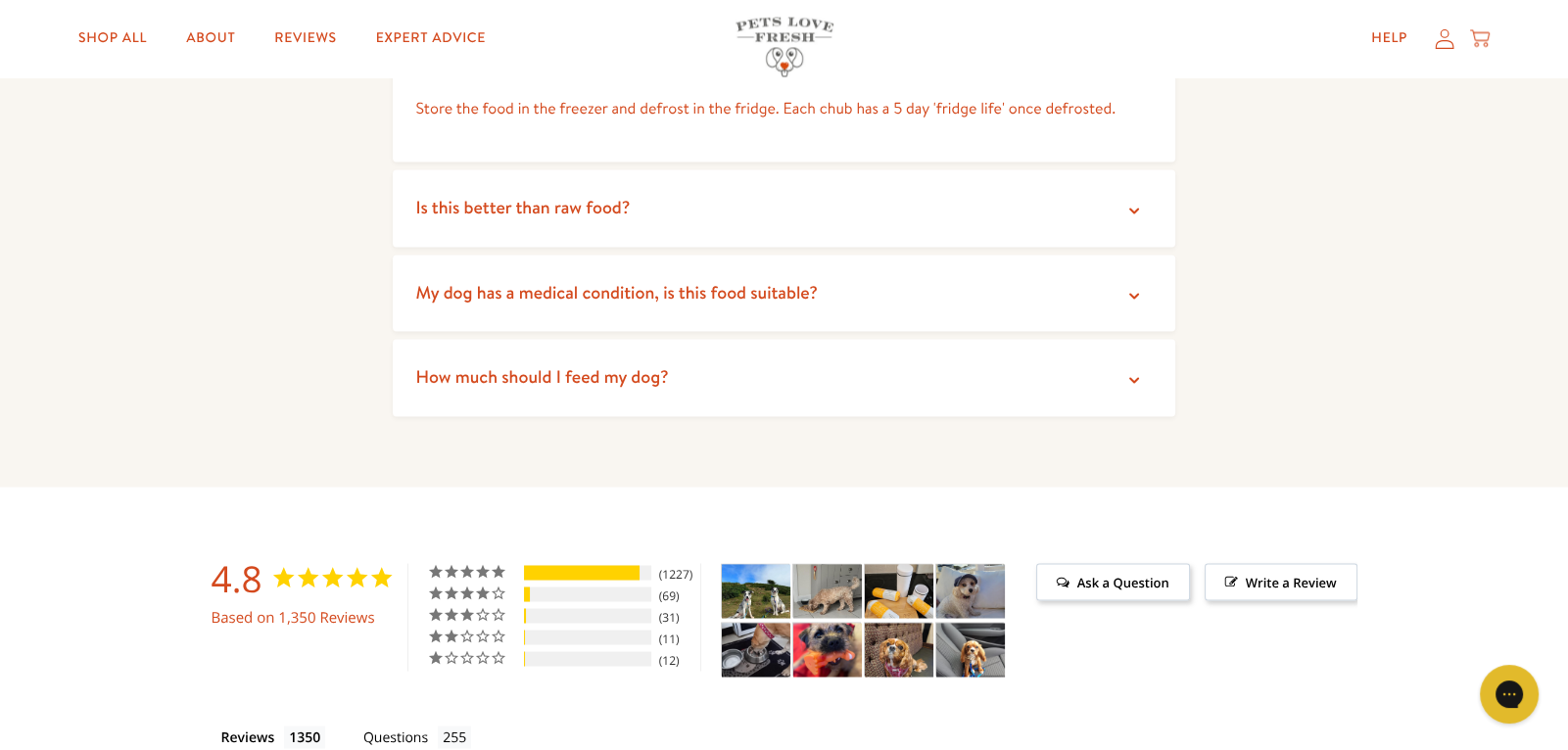
scroll to position [4345, 0]
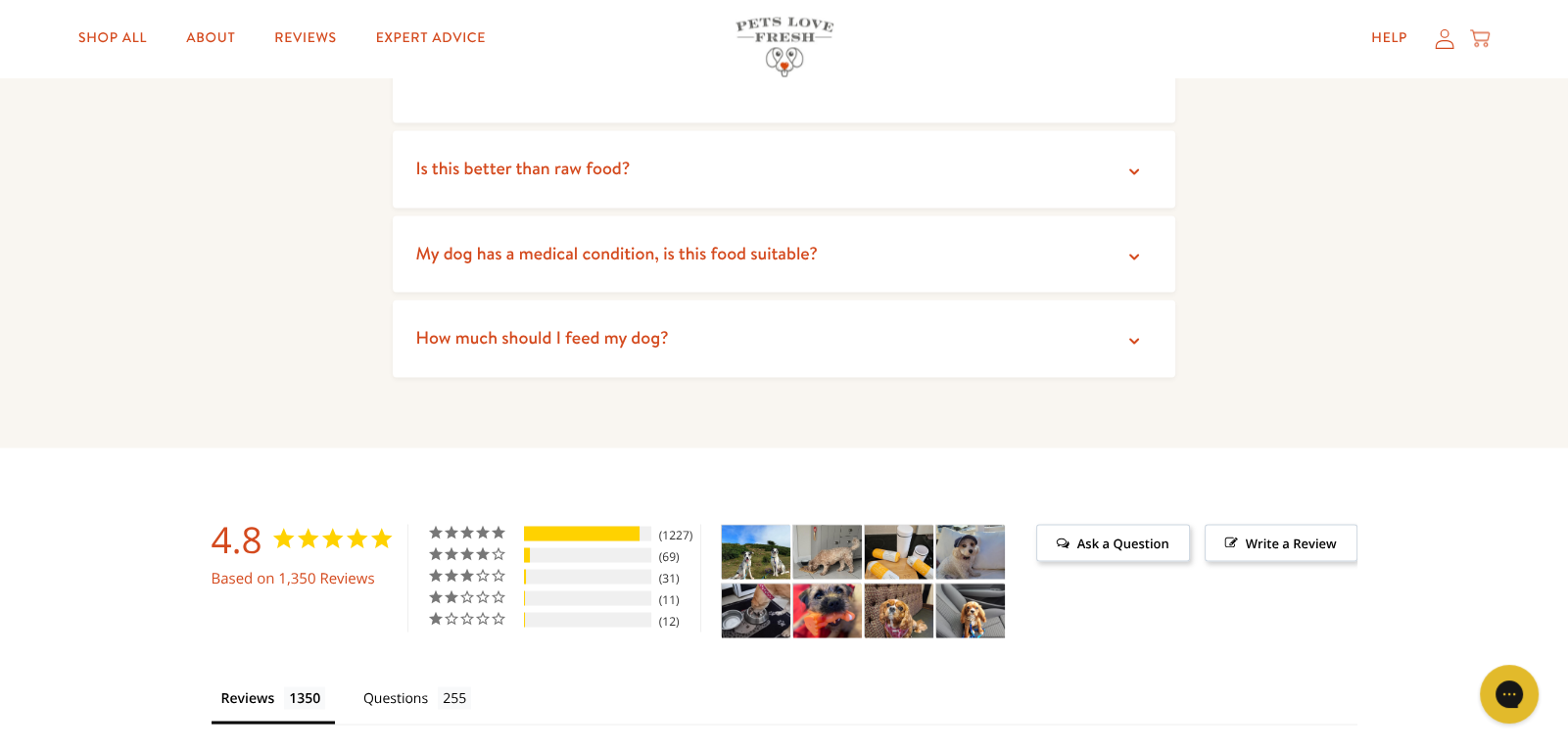
click at [1136, 162] on icon at bounding box center [1134, 172] width 20 height 20
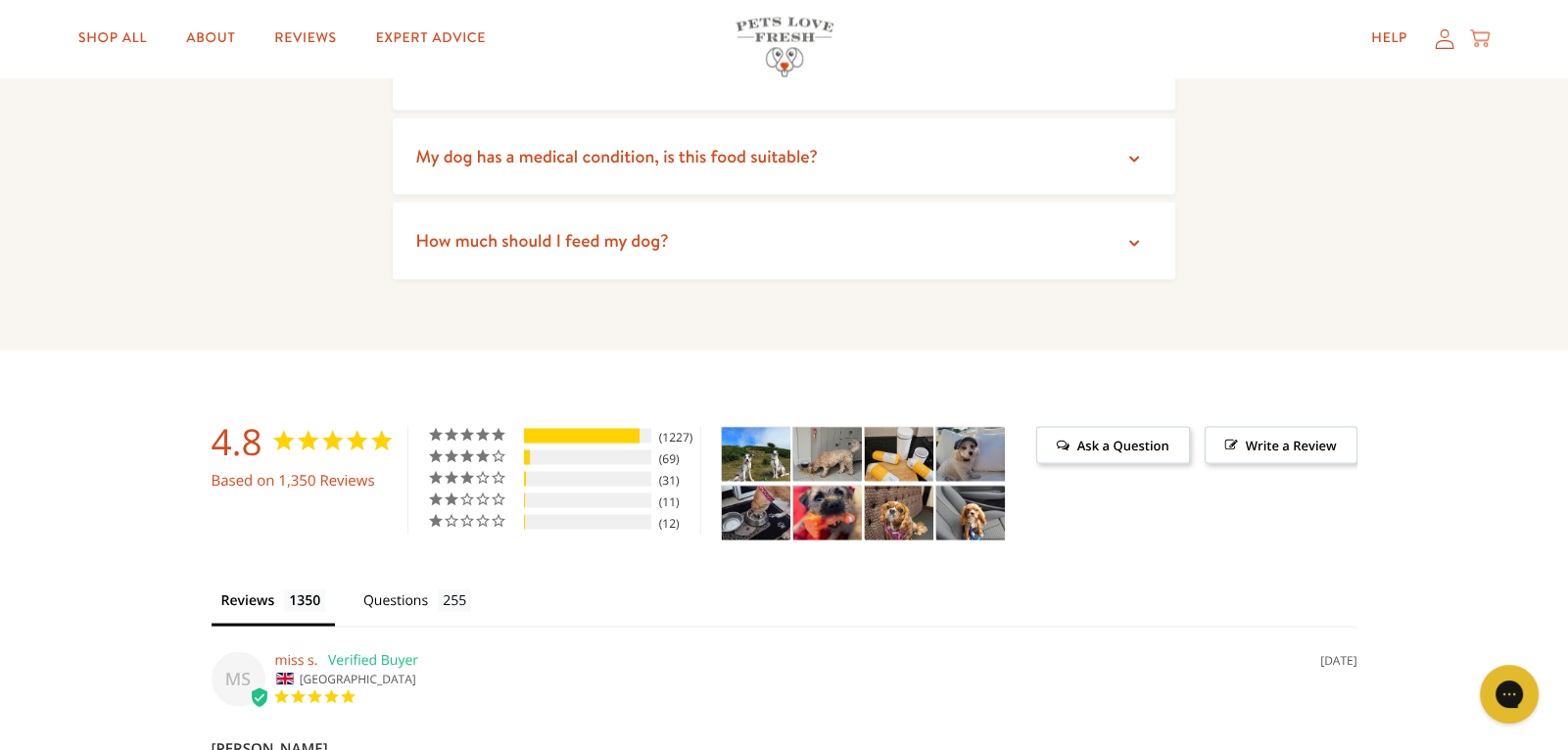
scroll to position [4619, 0]
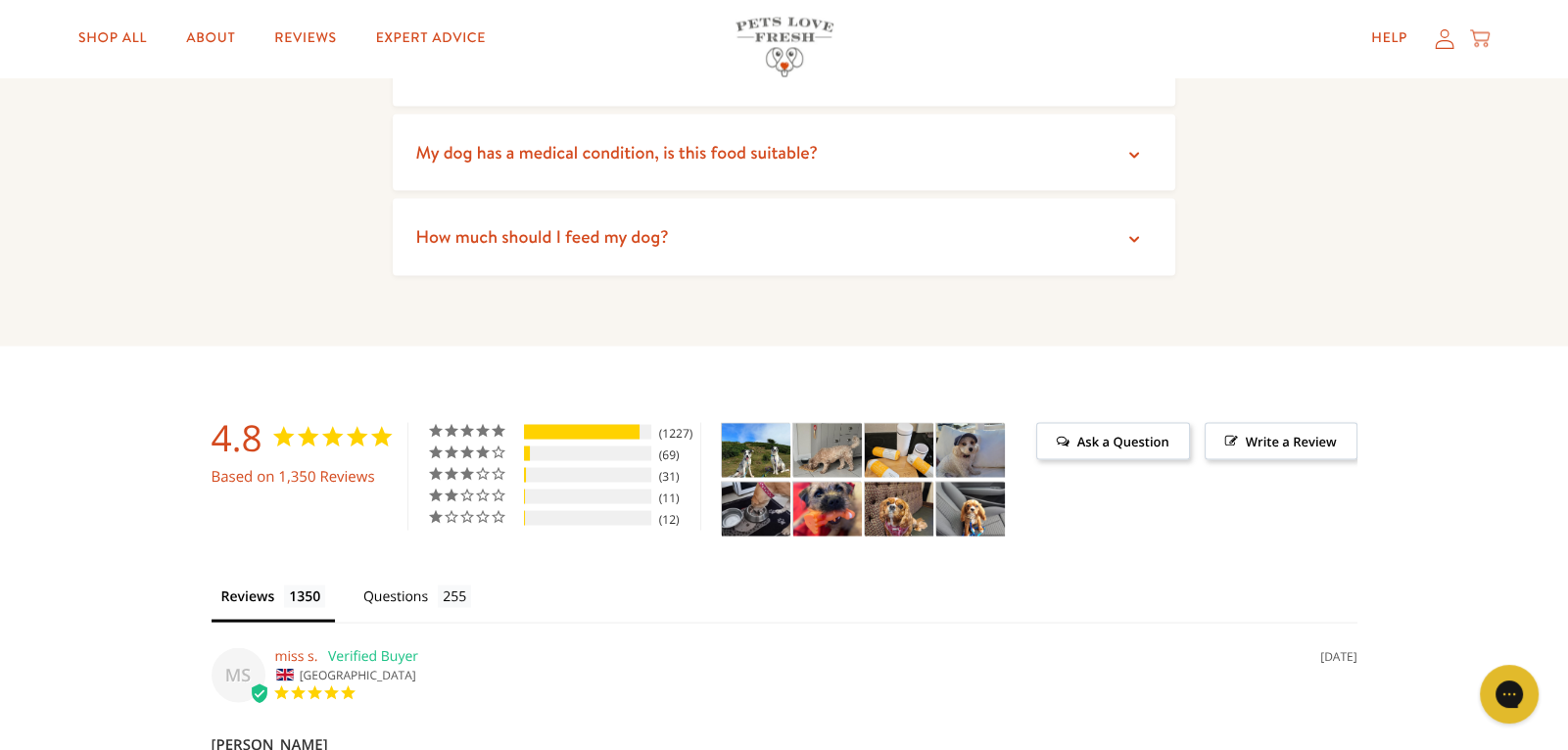
click at [1121, 211] on summary "How much should I feed my dog?" at bounding box center [784, 236] width 783 height 77
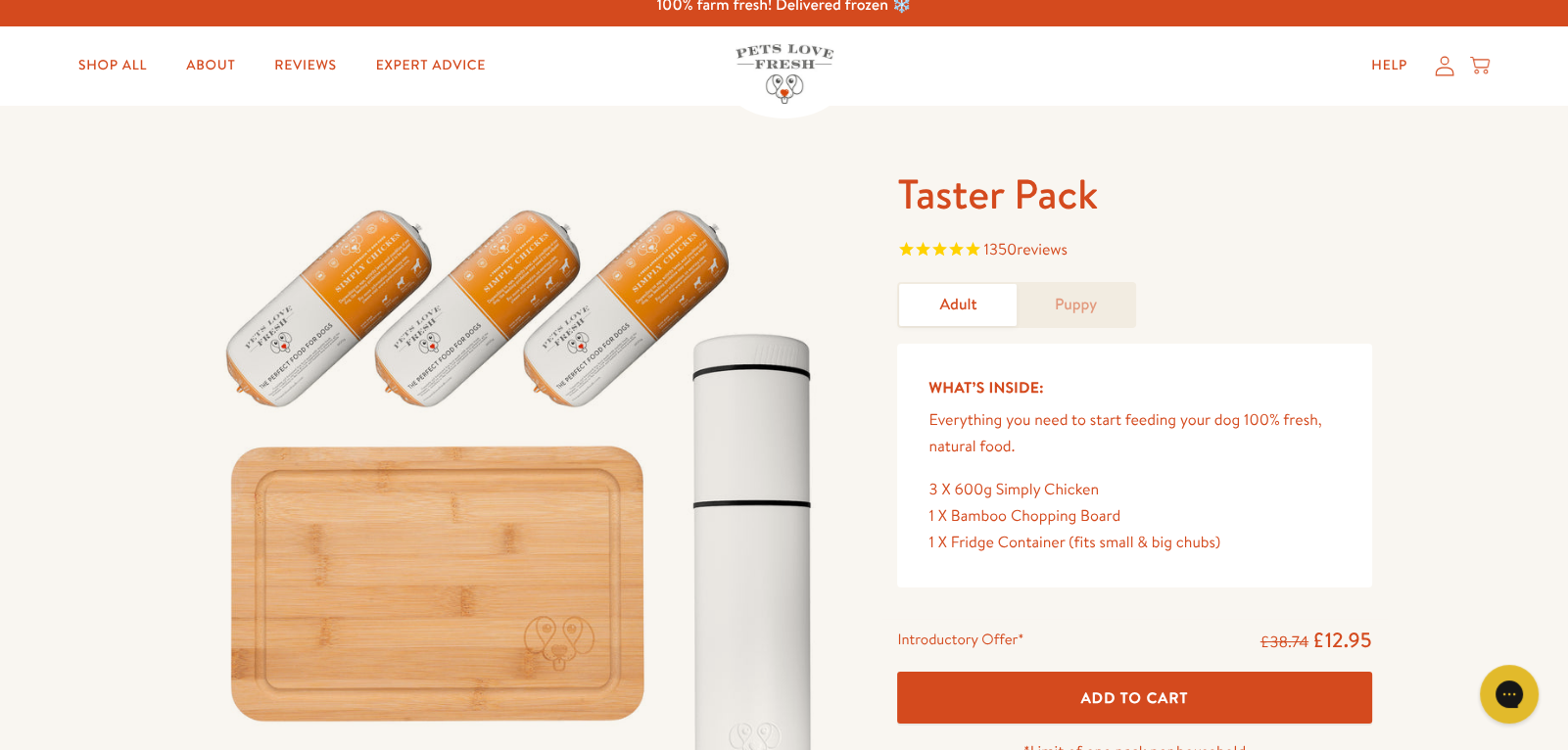
scroll to position [0, 0]
